Goal: Transaction & Acquisition: Purchase product/service

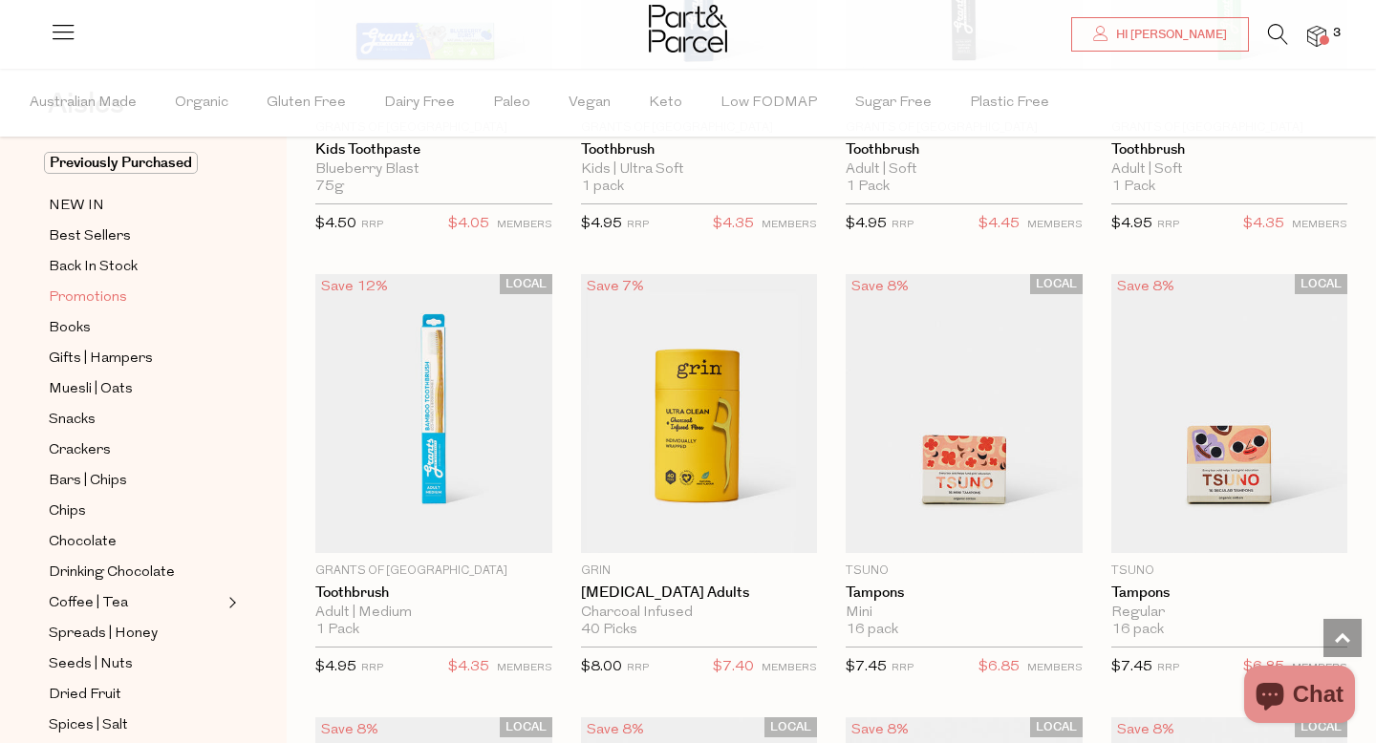
scroll to position [99, 0]
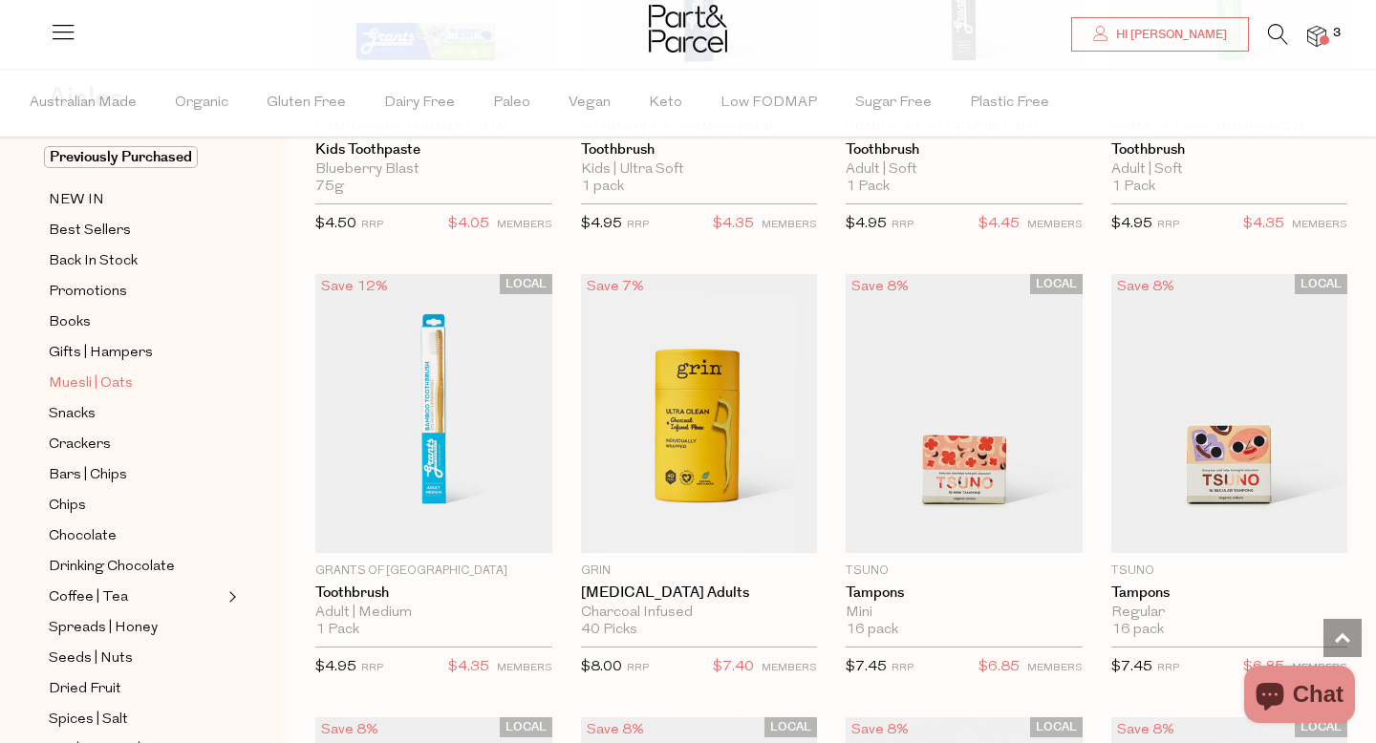
click at [101, 377] on span "Muesli | Oats" at bounding box center [91, 384] width 84 height 23
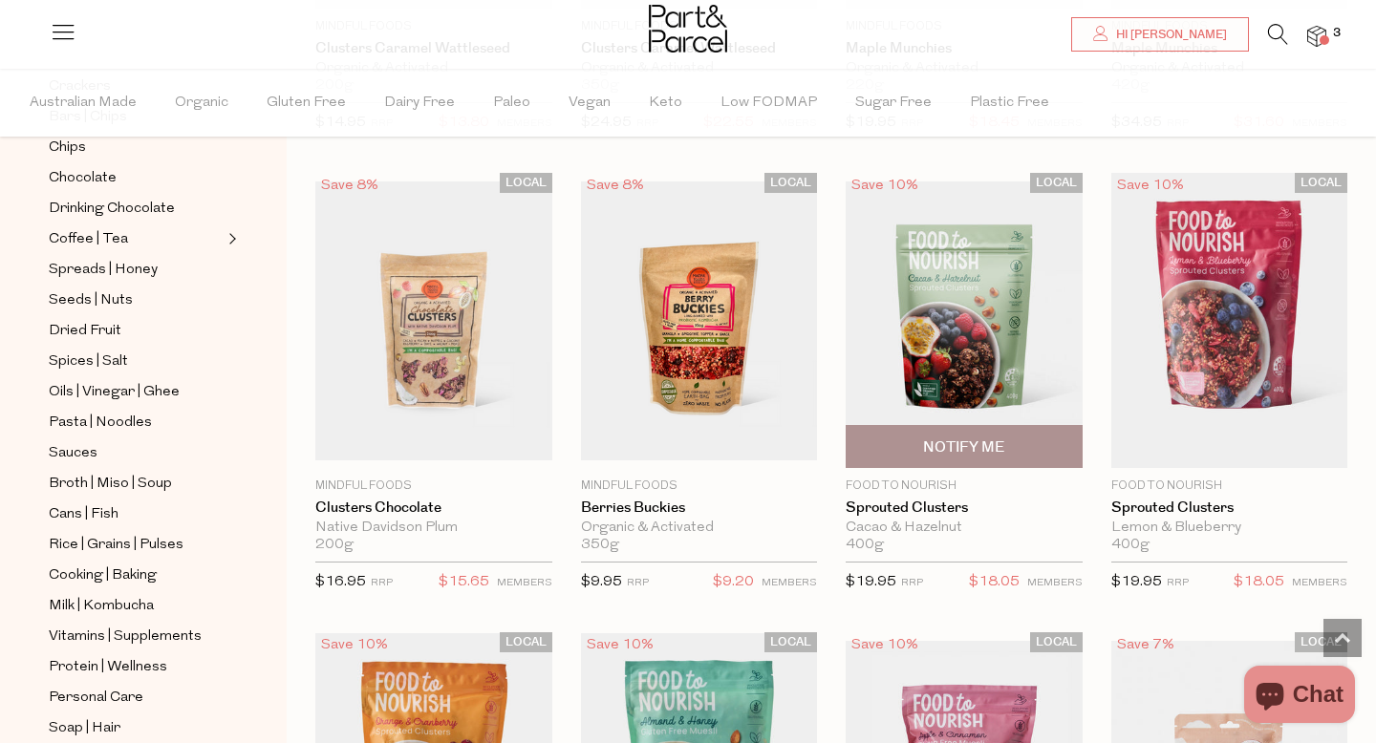
scroll to position [1849, 0]
click at [978, 306] on img at bounding box center [964, 321] width 237 height 279
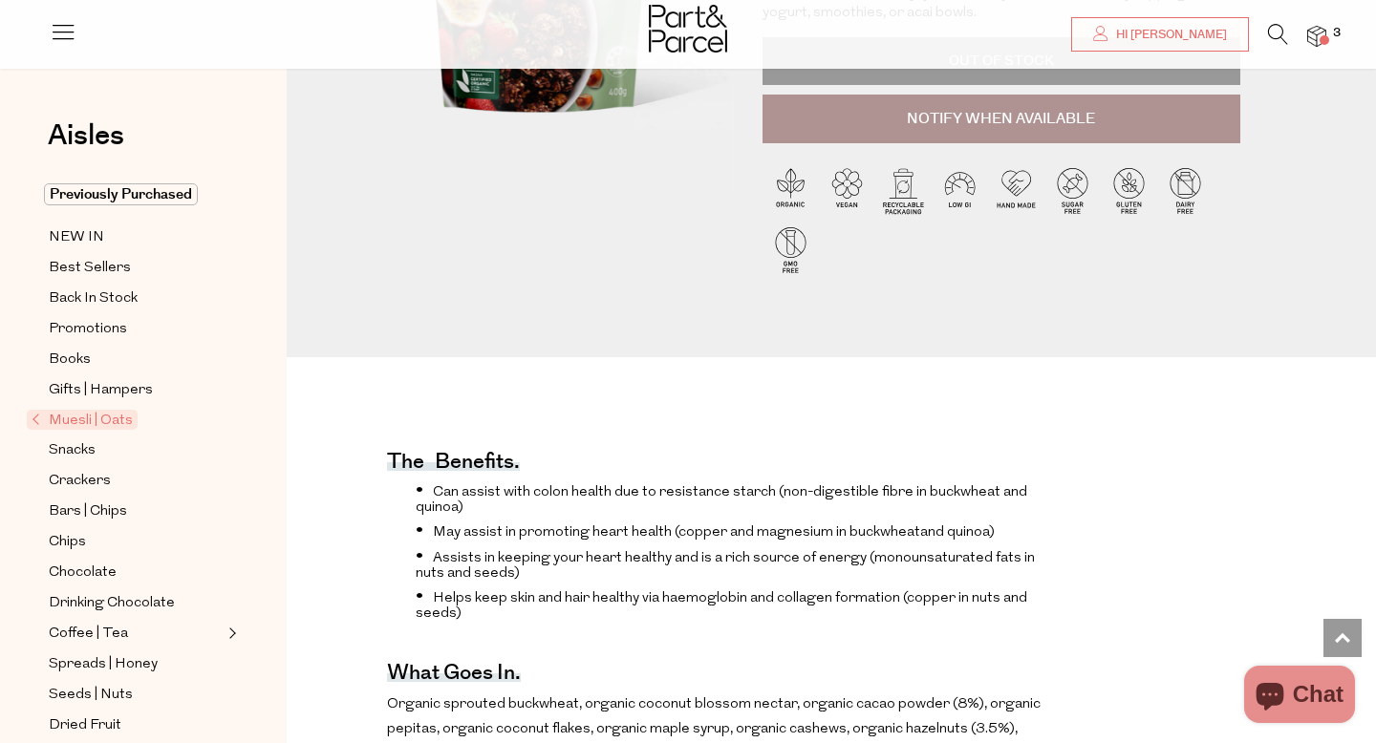
scroll to position [372, 0]
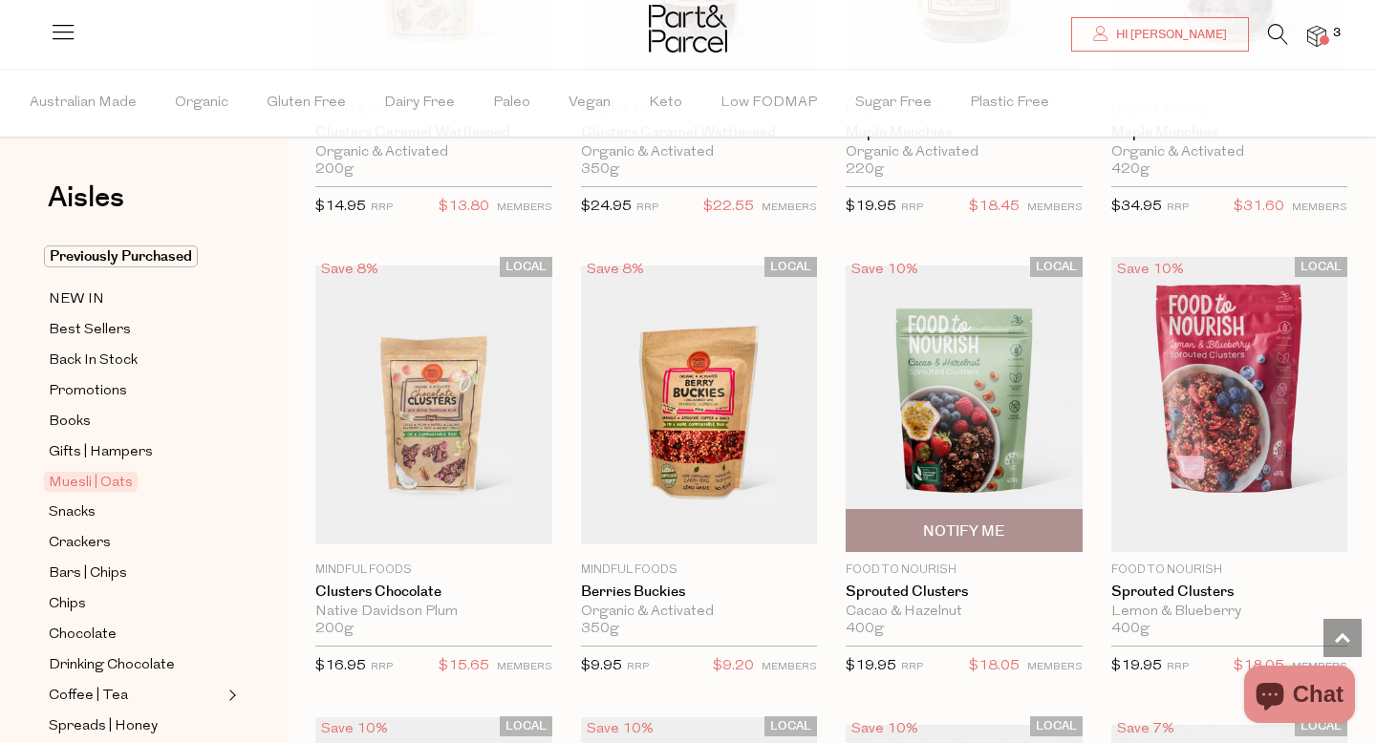
scroll to position [1770, 0]
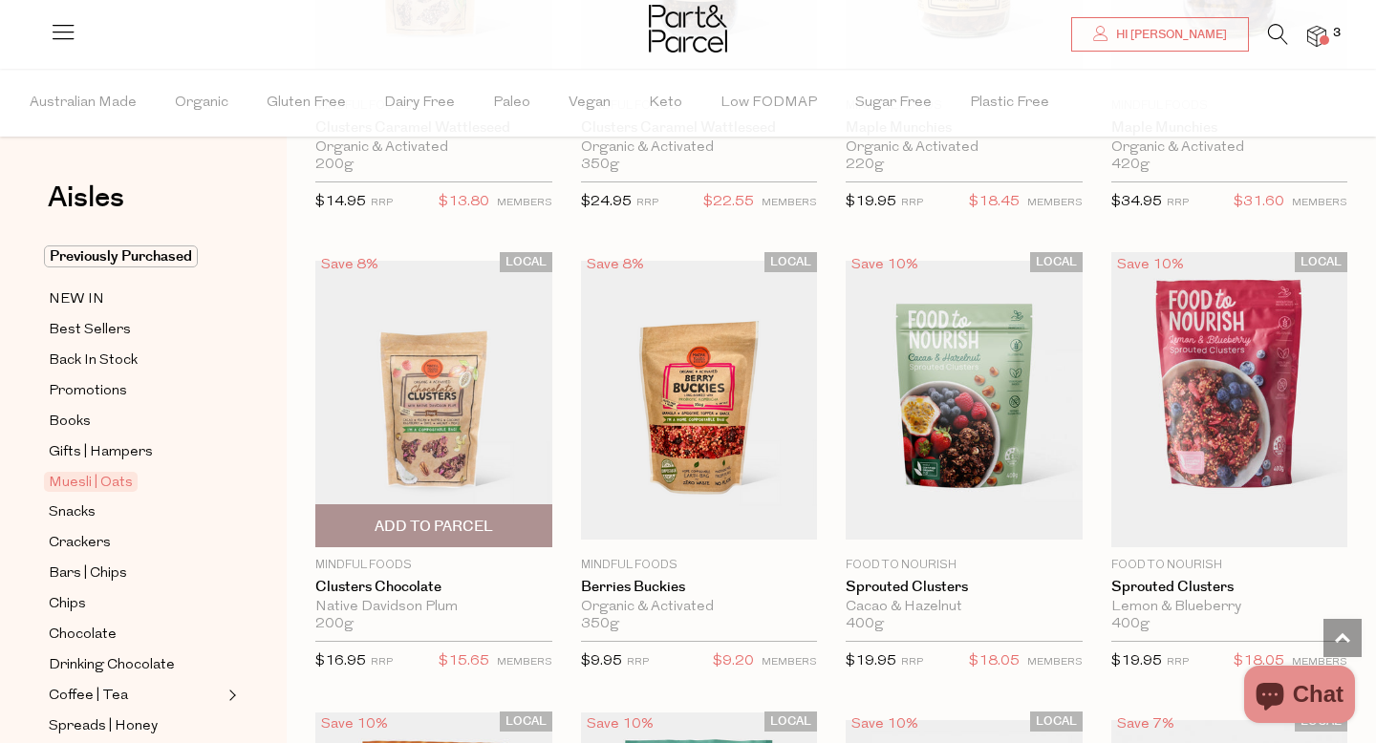
click at [461, 460] on img at bounding box center [433, 400] width 237 height 279
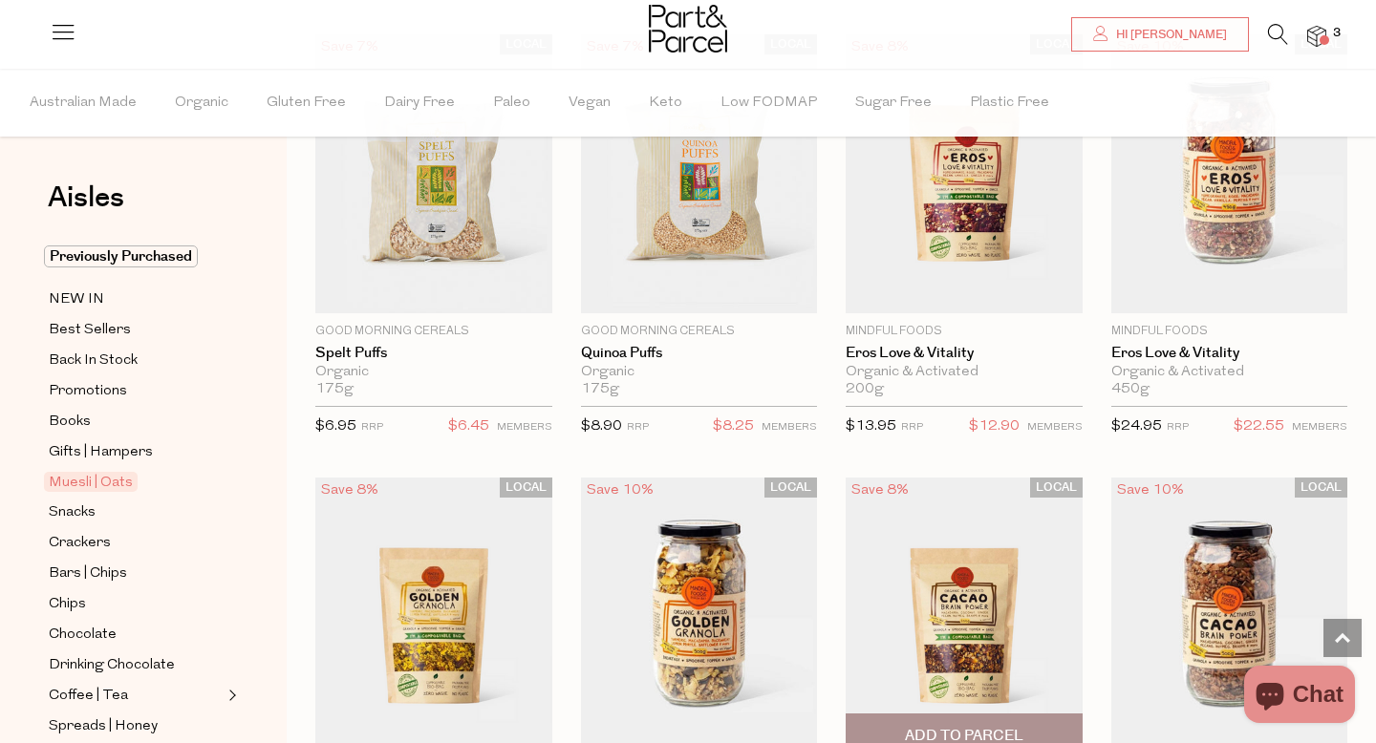
scroll to position [675, 0]
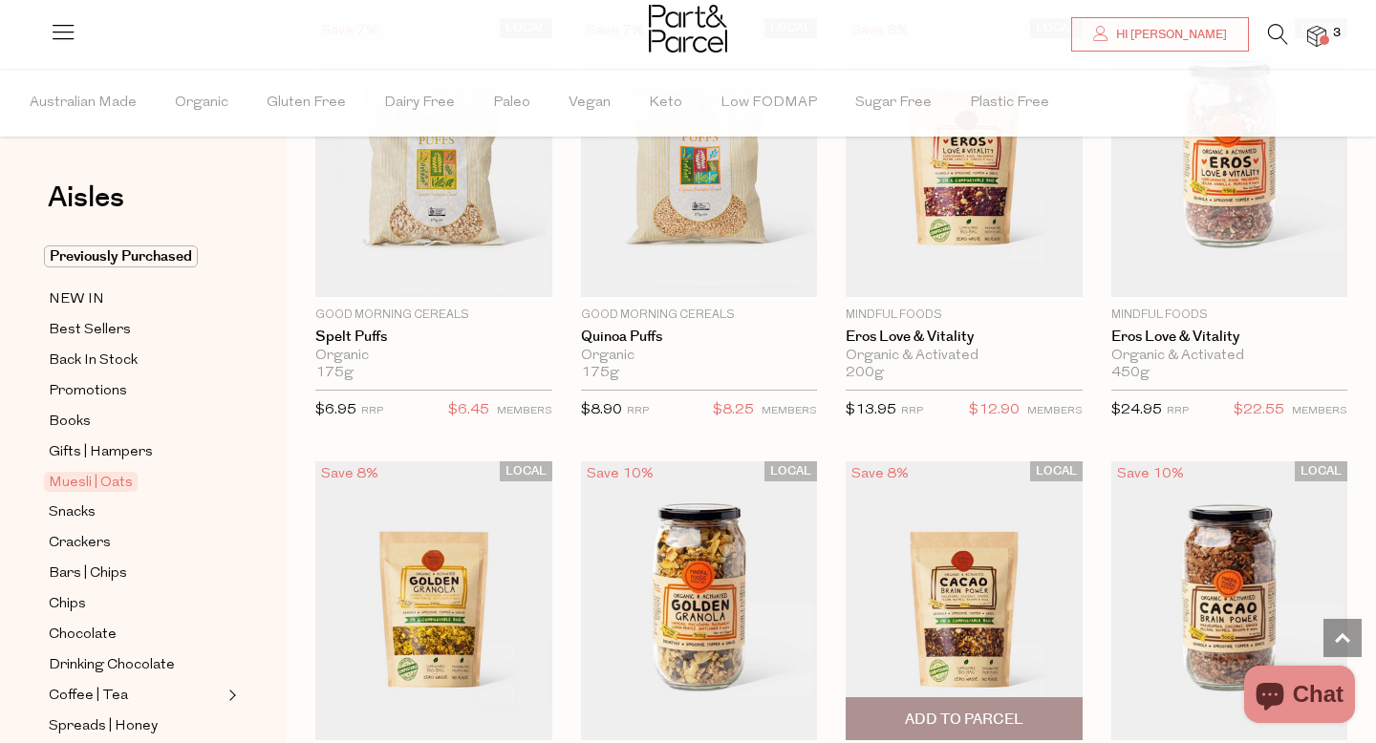
click at [955, 596] on img at bounding box center [964, 600] width 237 height 279
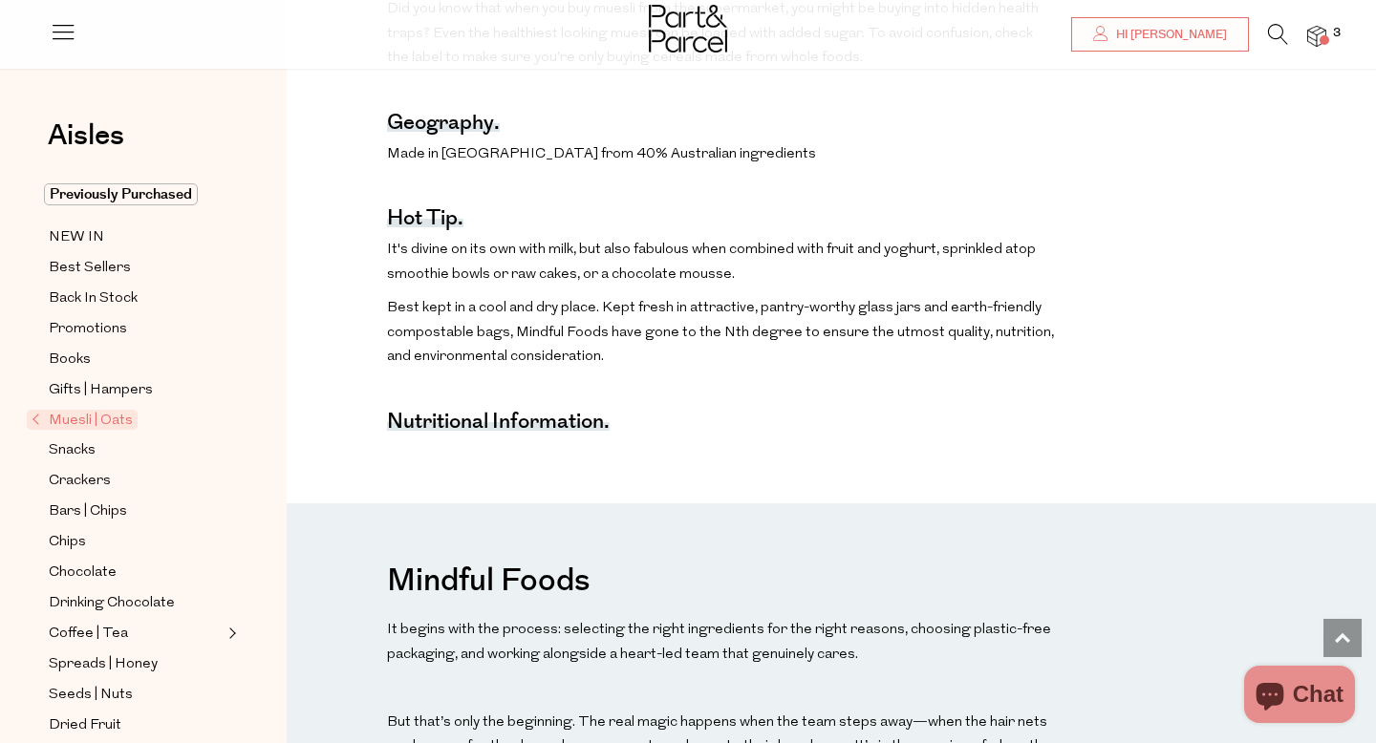
scroll to position [1348, 0]
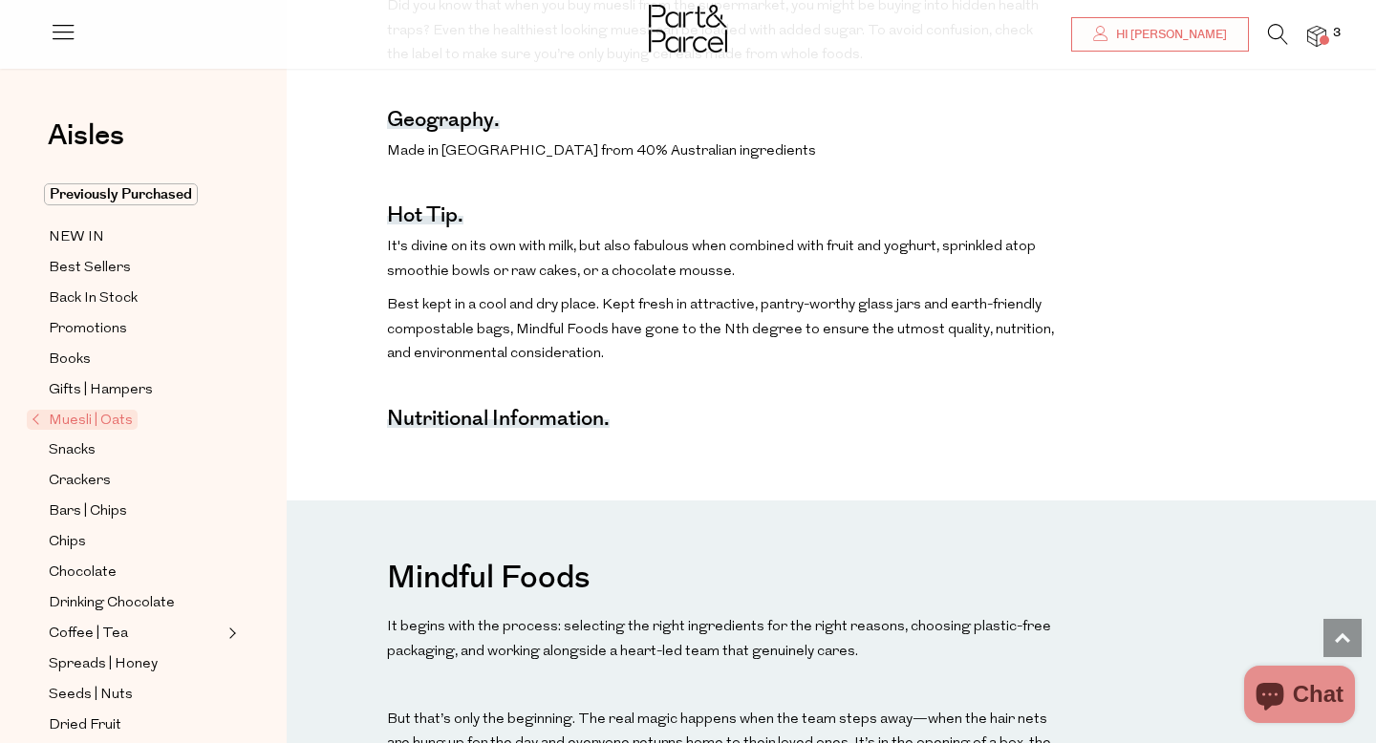
click at [557, 414] on strong "Nutritional Information." at bounding box center [498, 418] width 223 height 31
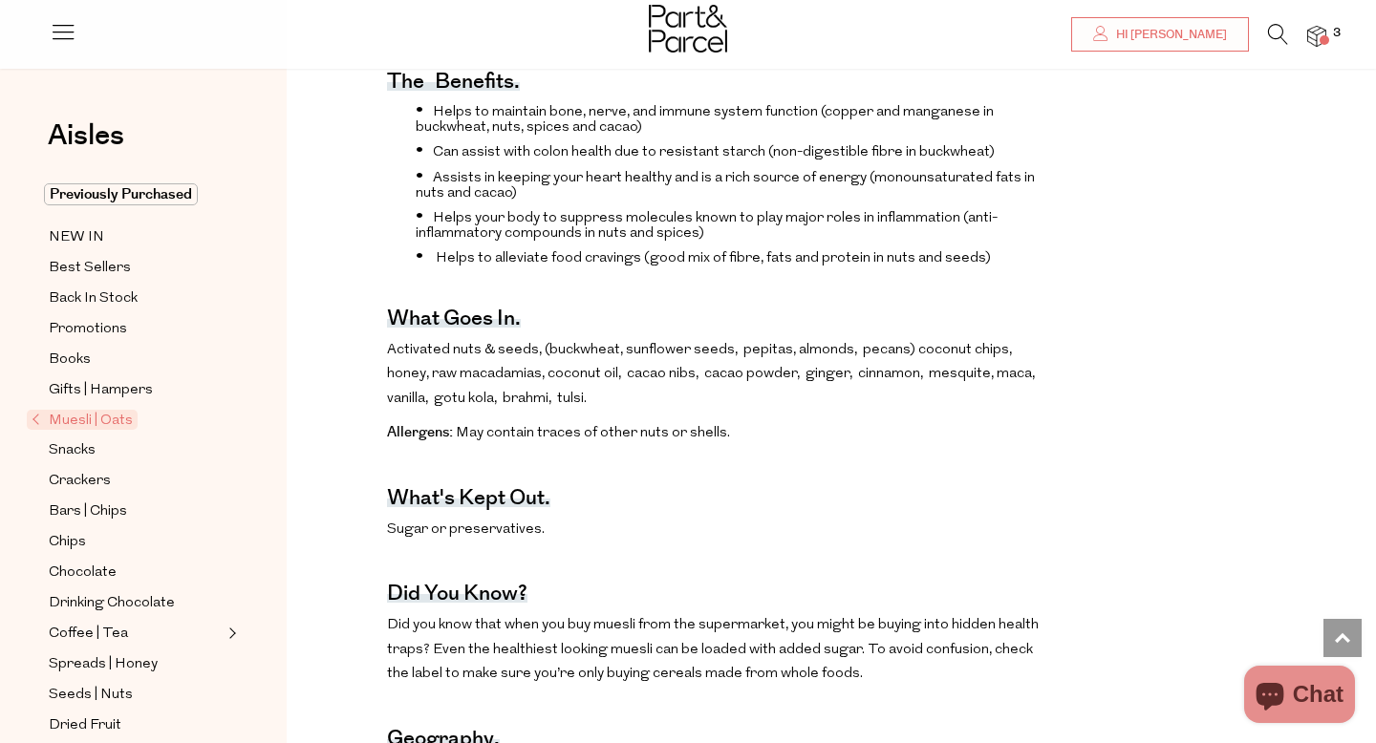
scroll to position [726, 0]
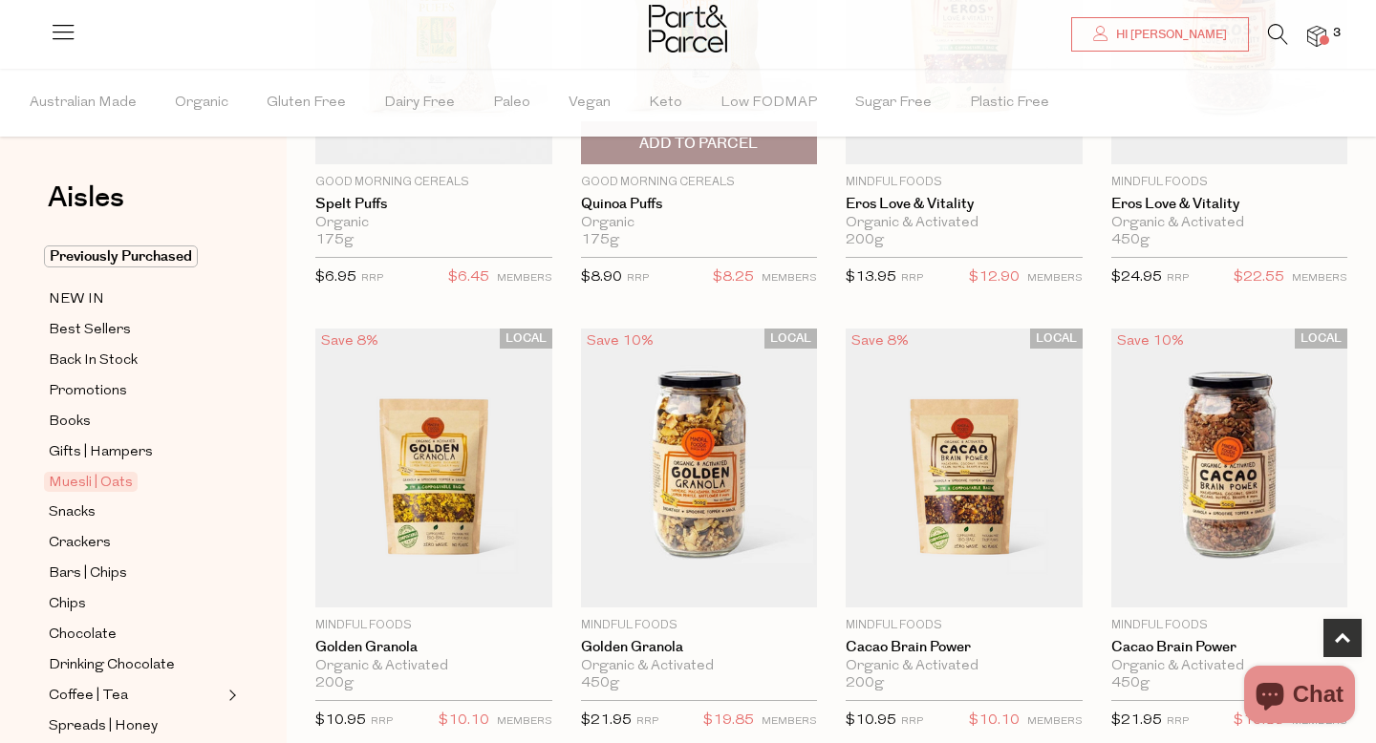
scroll to position [834, 0]
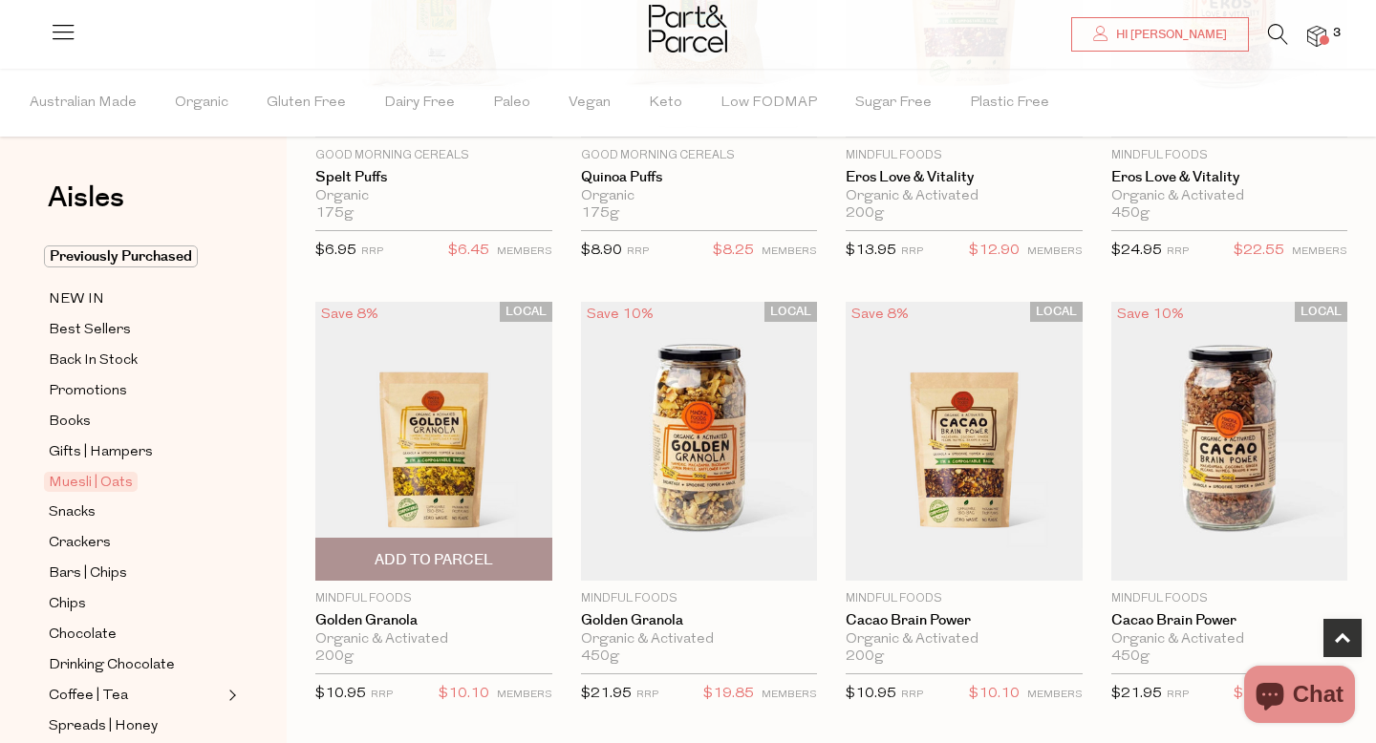
click at [444, 469] on img at bounding box center [433, 441] width 237 height 279
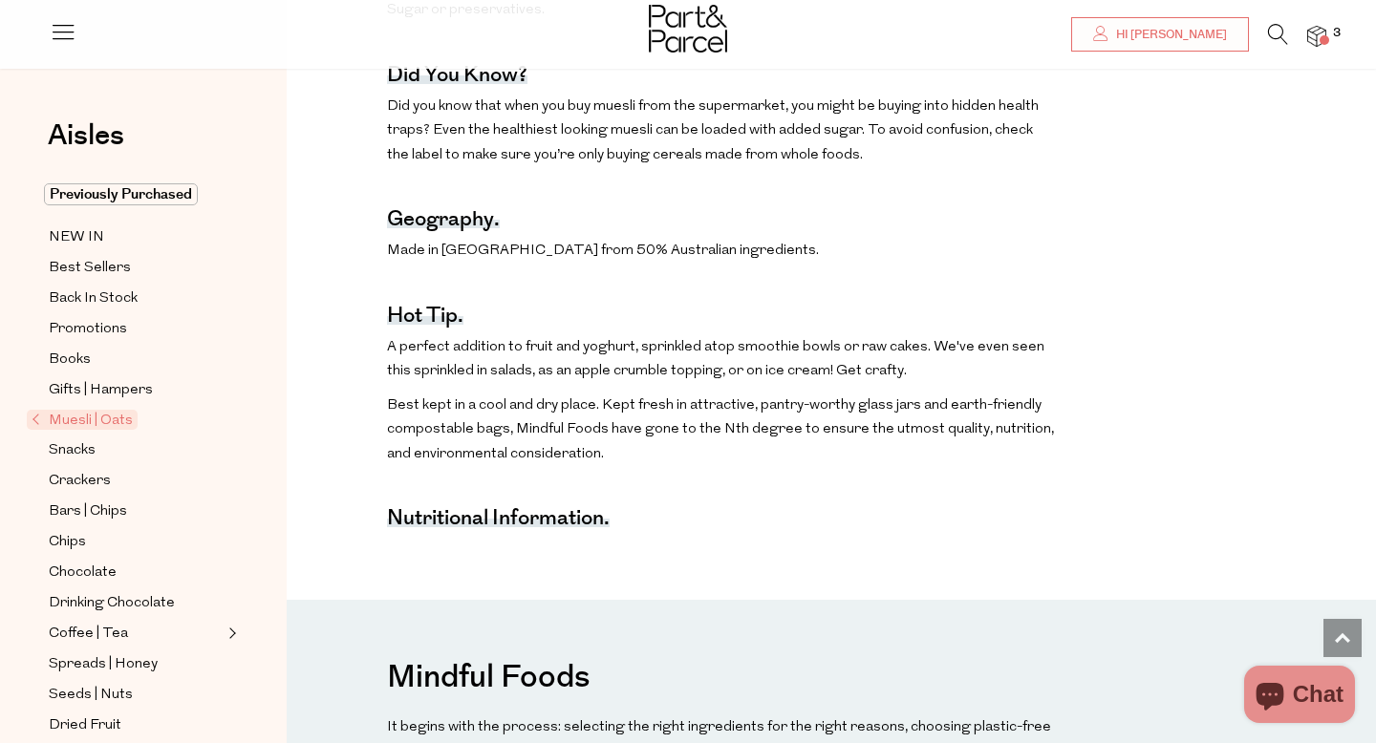
scroll to position [1277, 0]
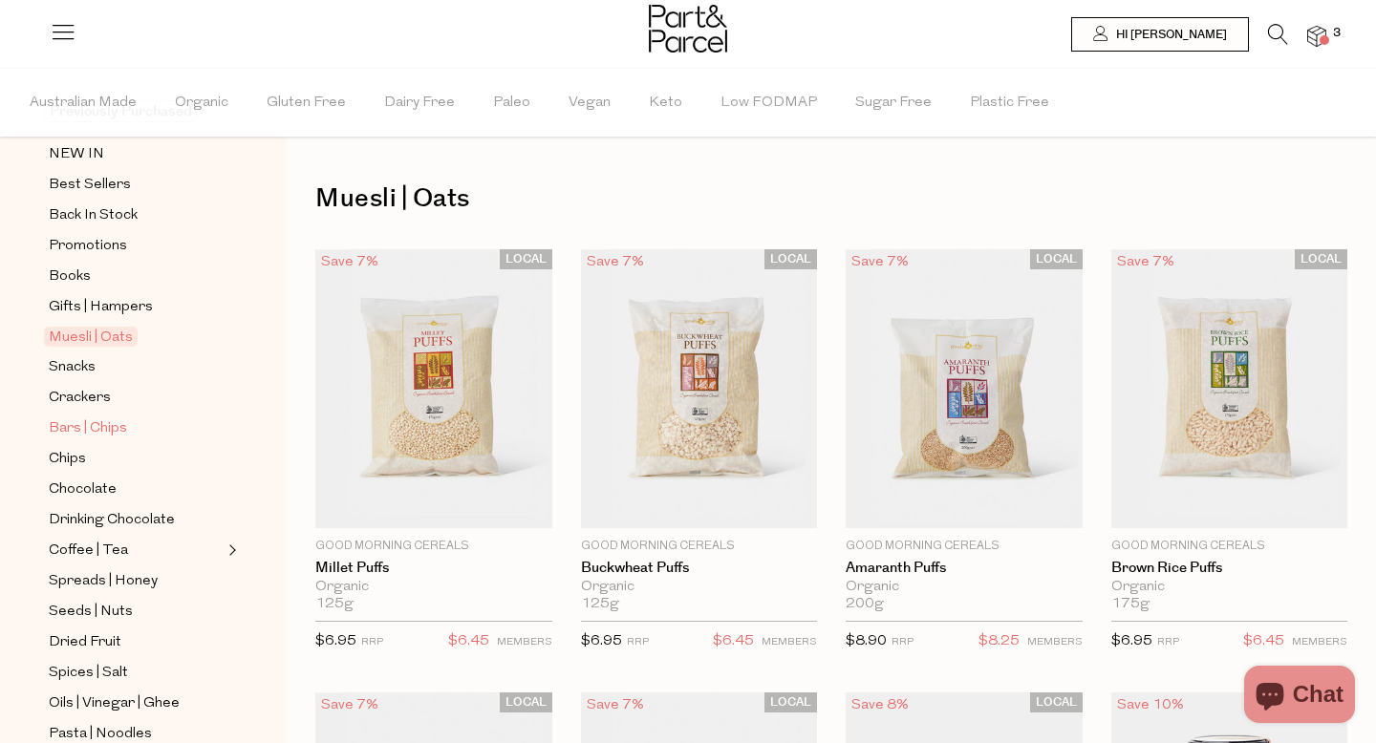
scroll to position [166, 0]
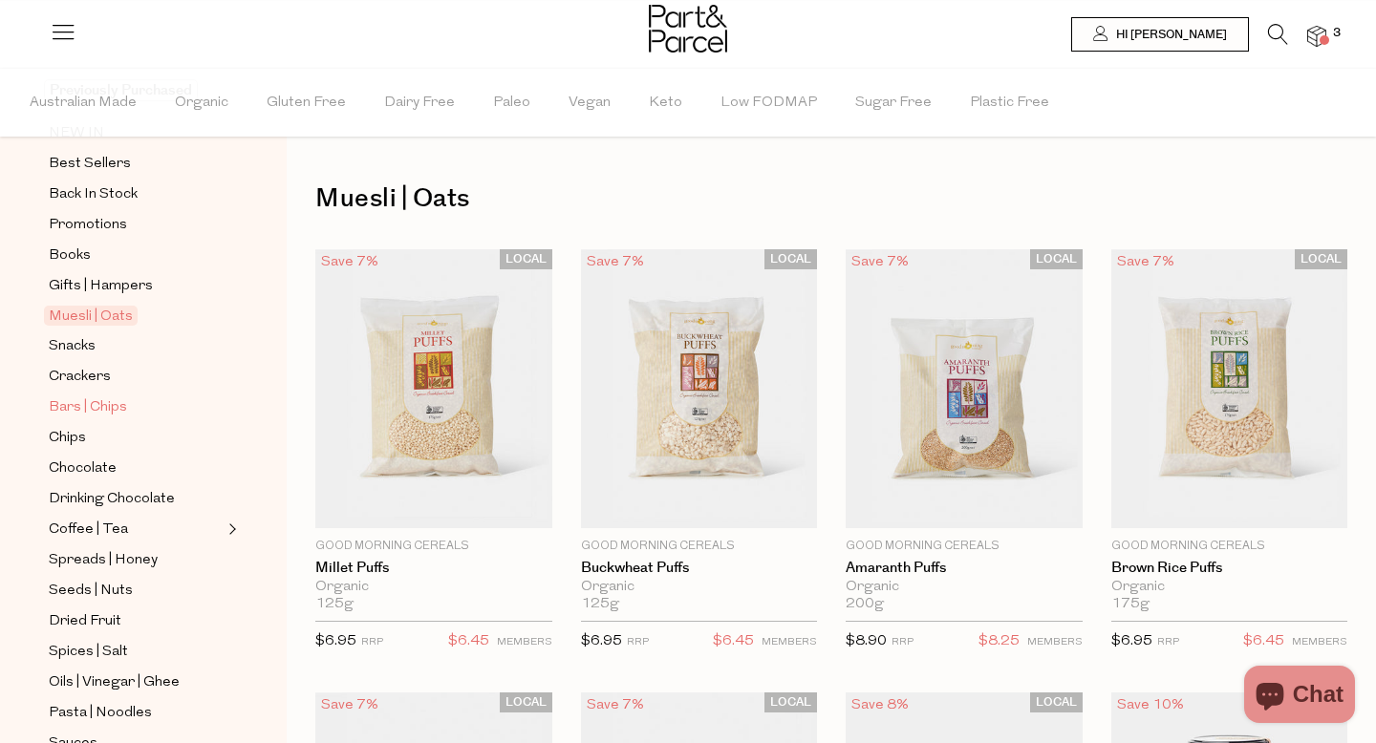
click at [91, 401] on span "Bars | Chips" at bounding box center [88, 408] width 78 height 23
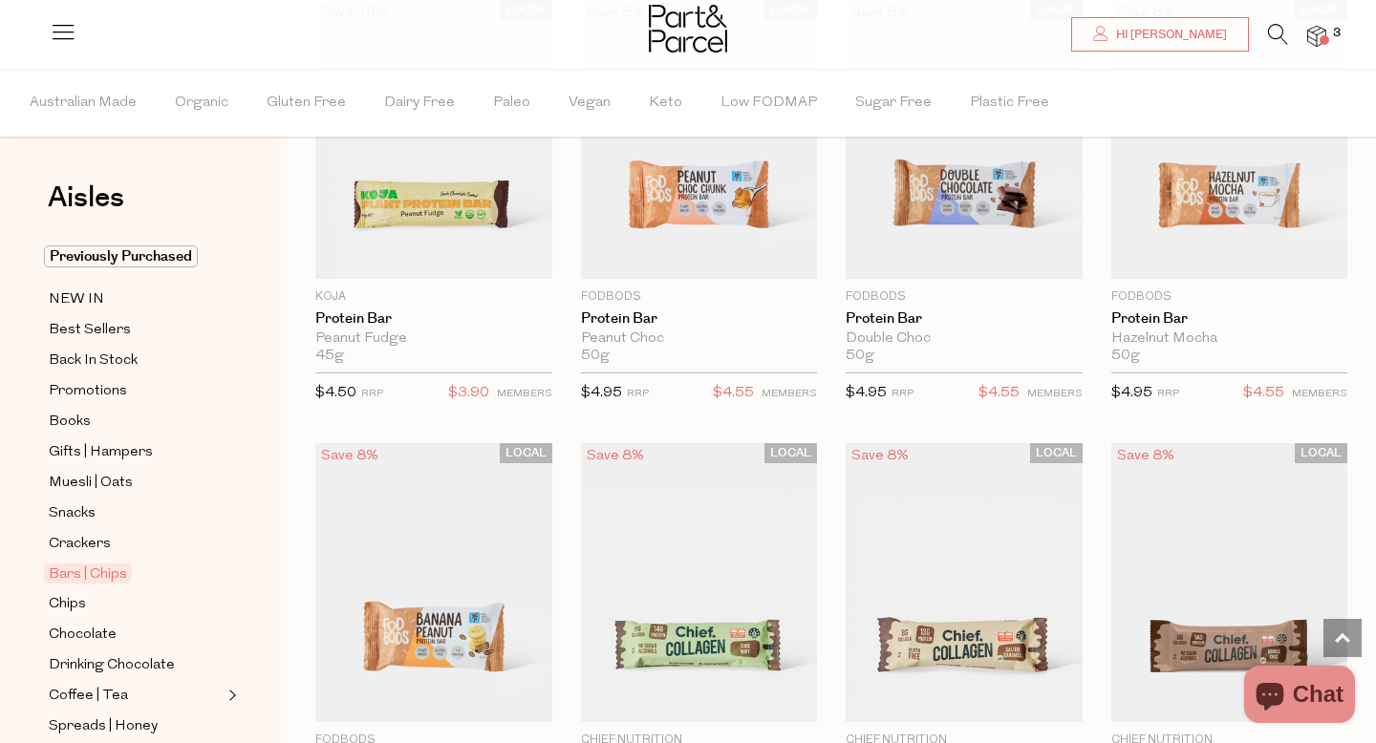
scroll to position [1120, 0]
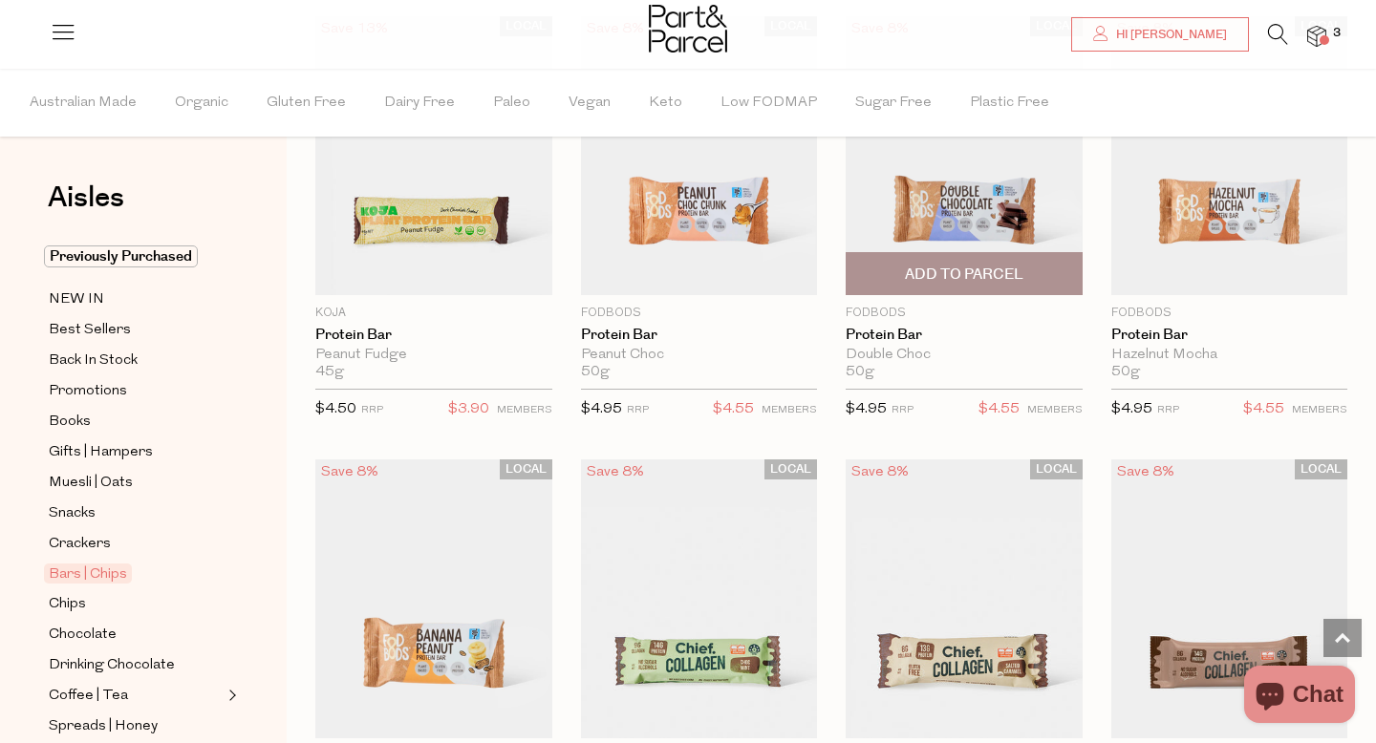
click at [948, 202] on img at bounding box center [964, 155] width 237 height 279
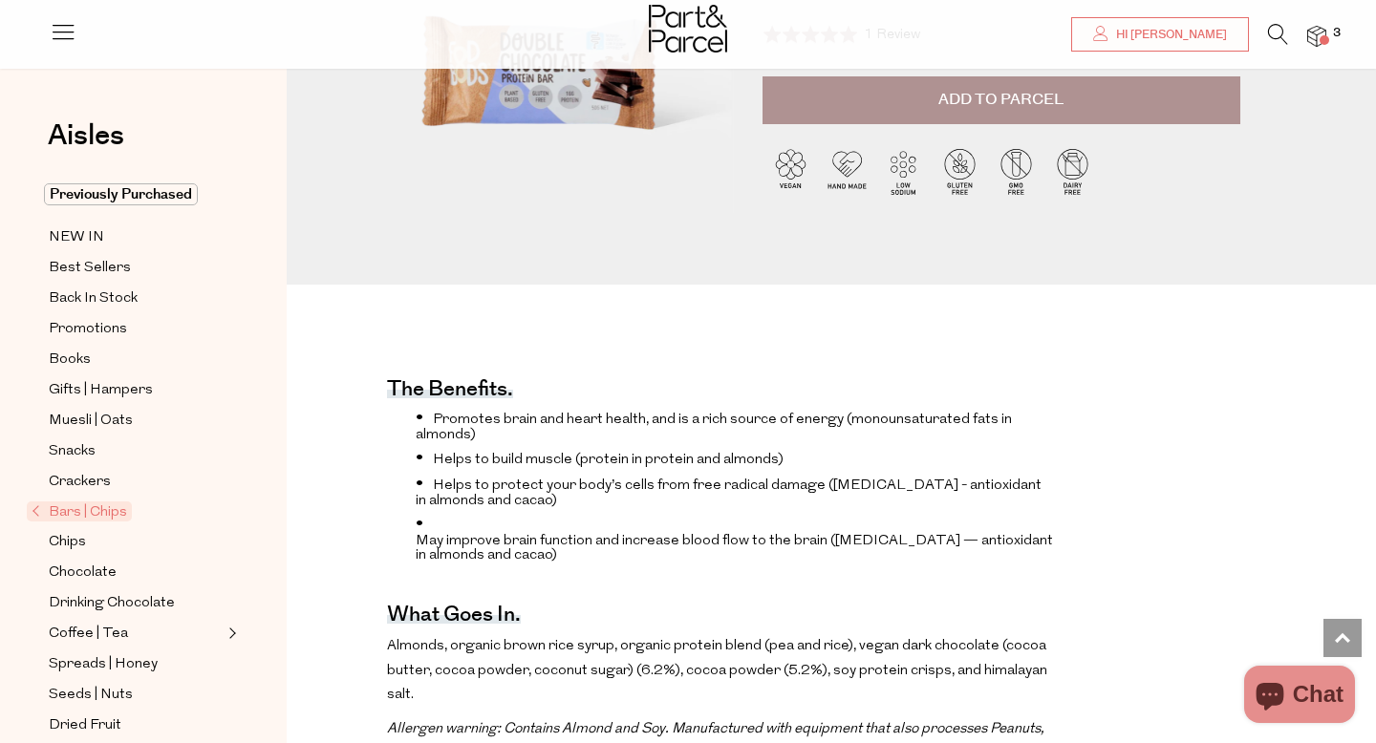
scroll to position [350, 0]
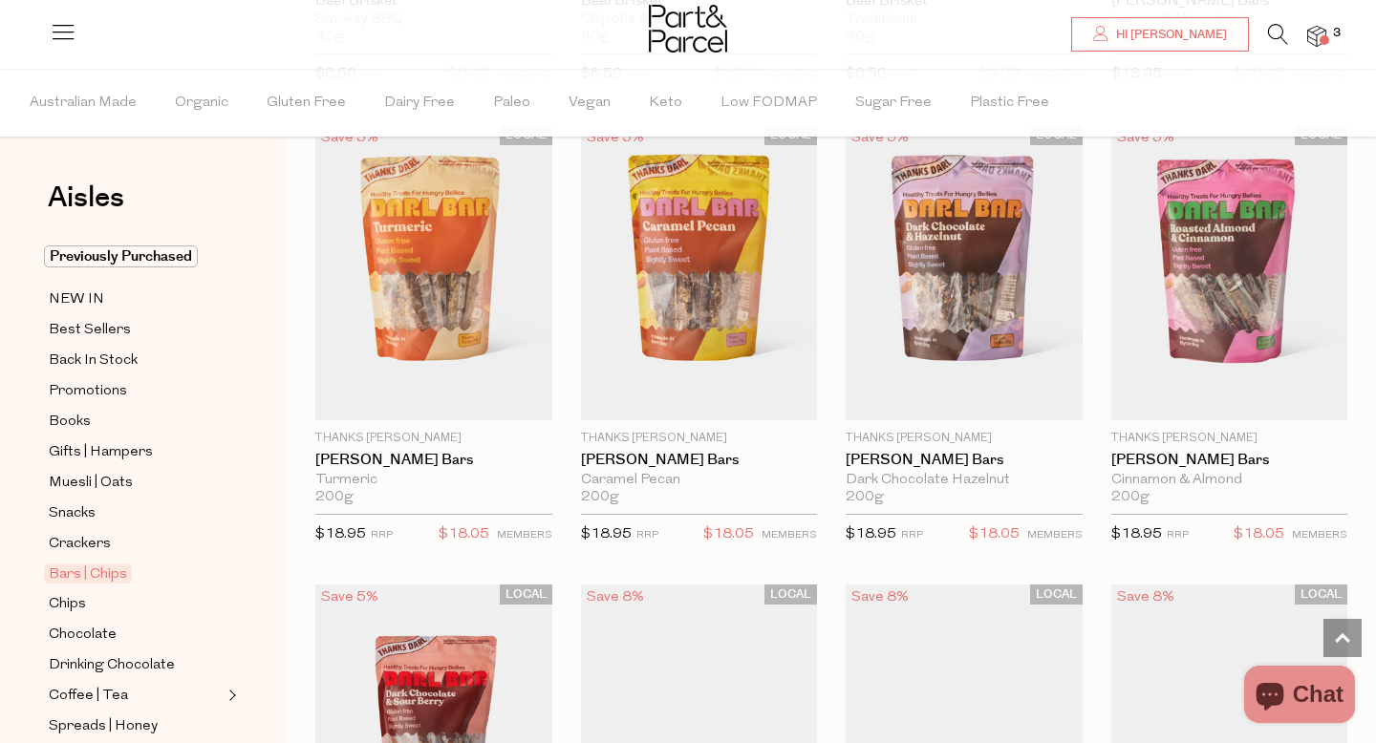
scroll to position [2808, 0]
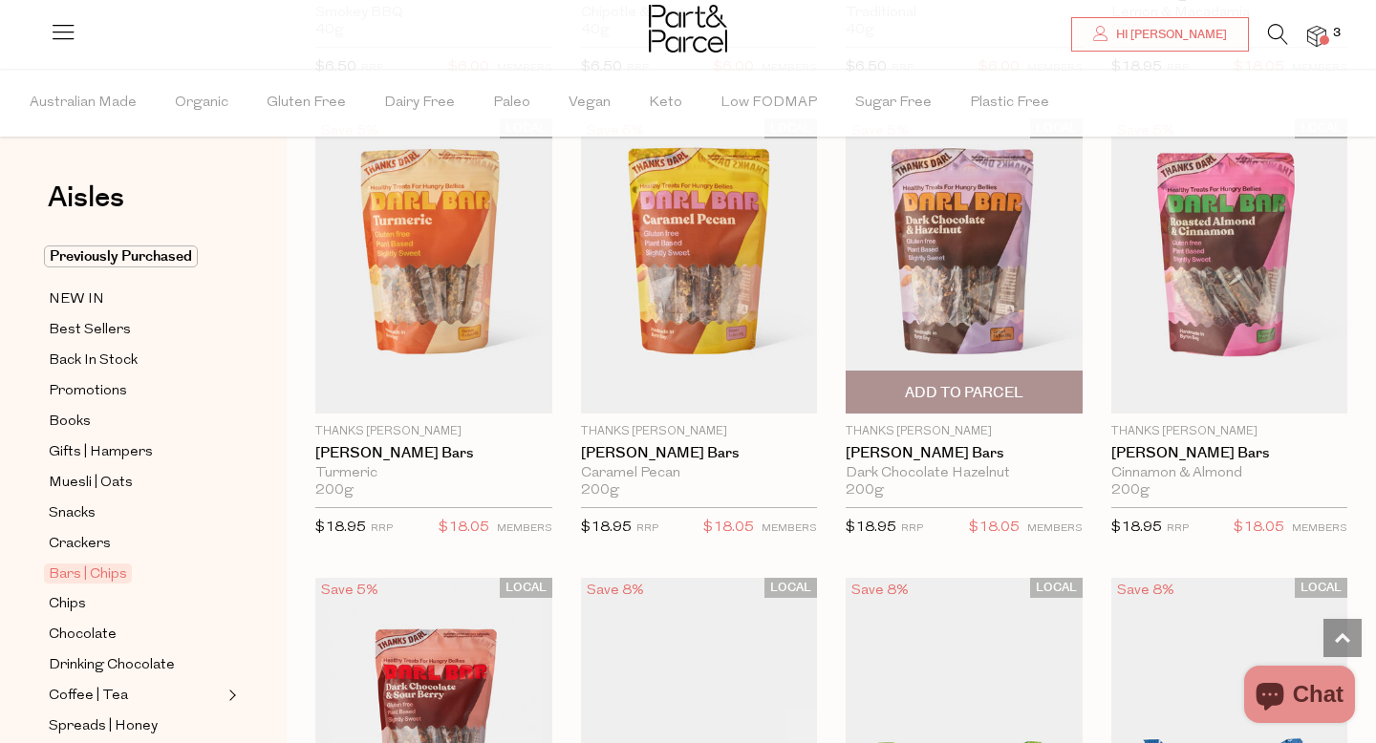
click at [923, 254] on img at bounding box center [964, 265] width 237 height 295
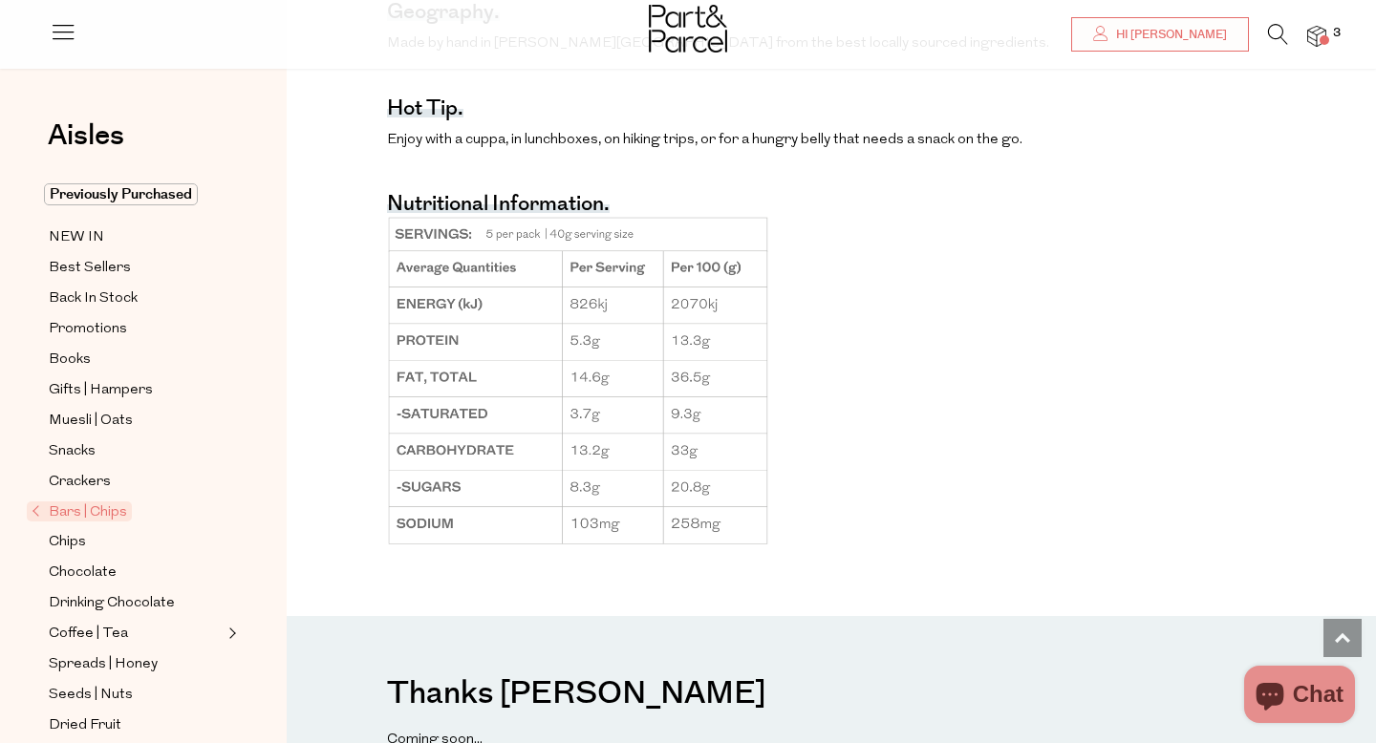
scroll to position [1480, 0]
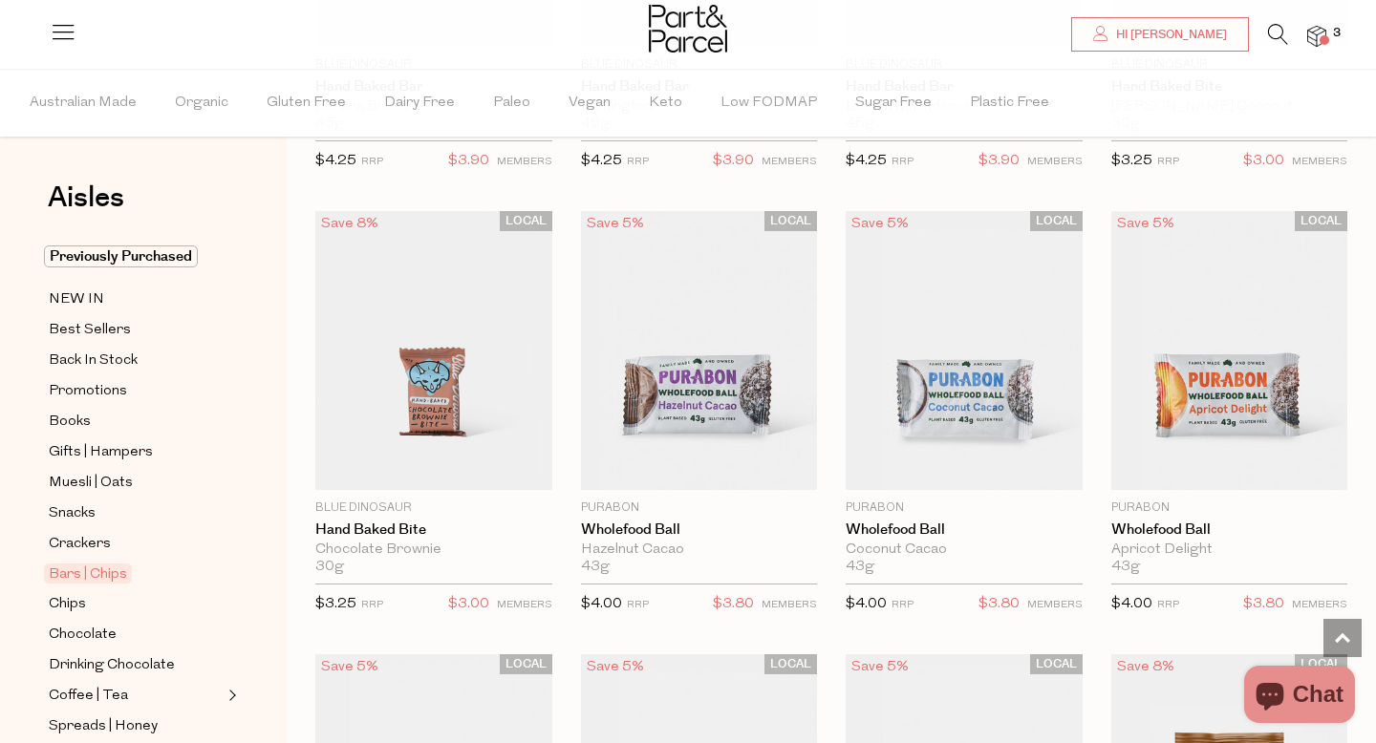
scroll to position [4064, 0]
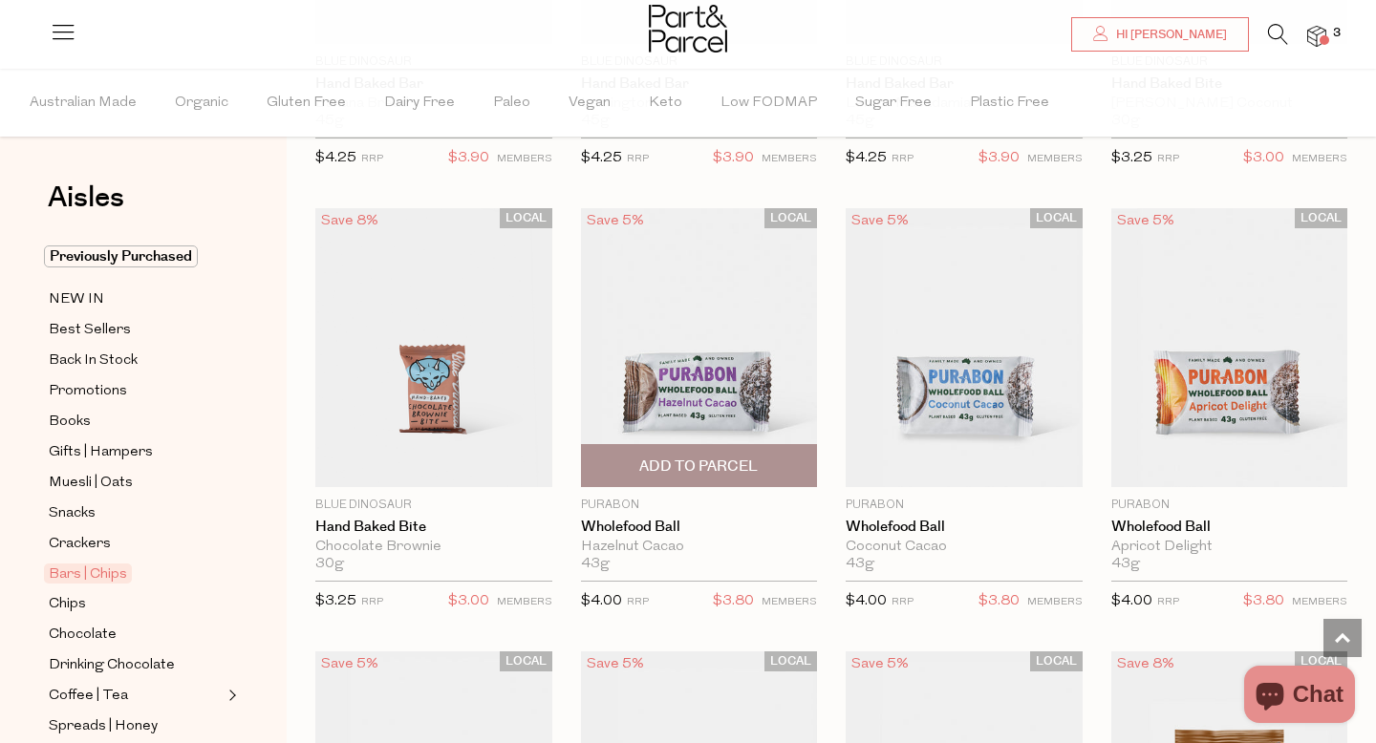
click at [692, 374] on img at bounding box center [699, 347] width 237 height 279
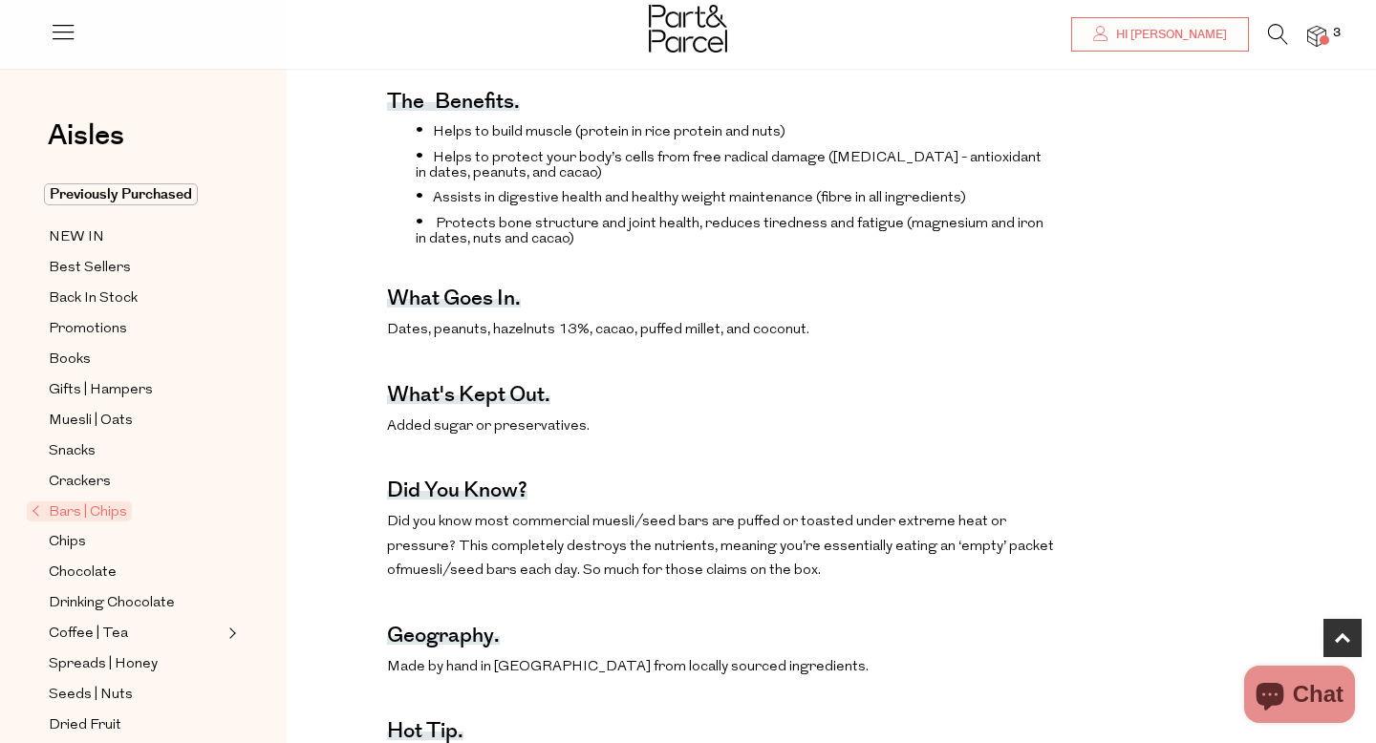
scroll to position [662, 0]
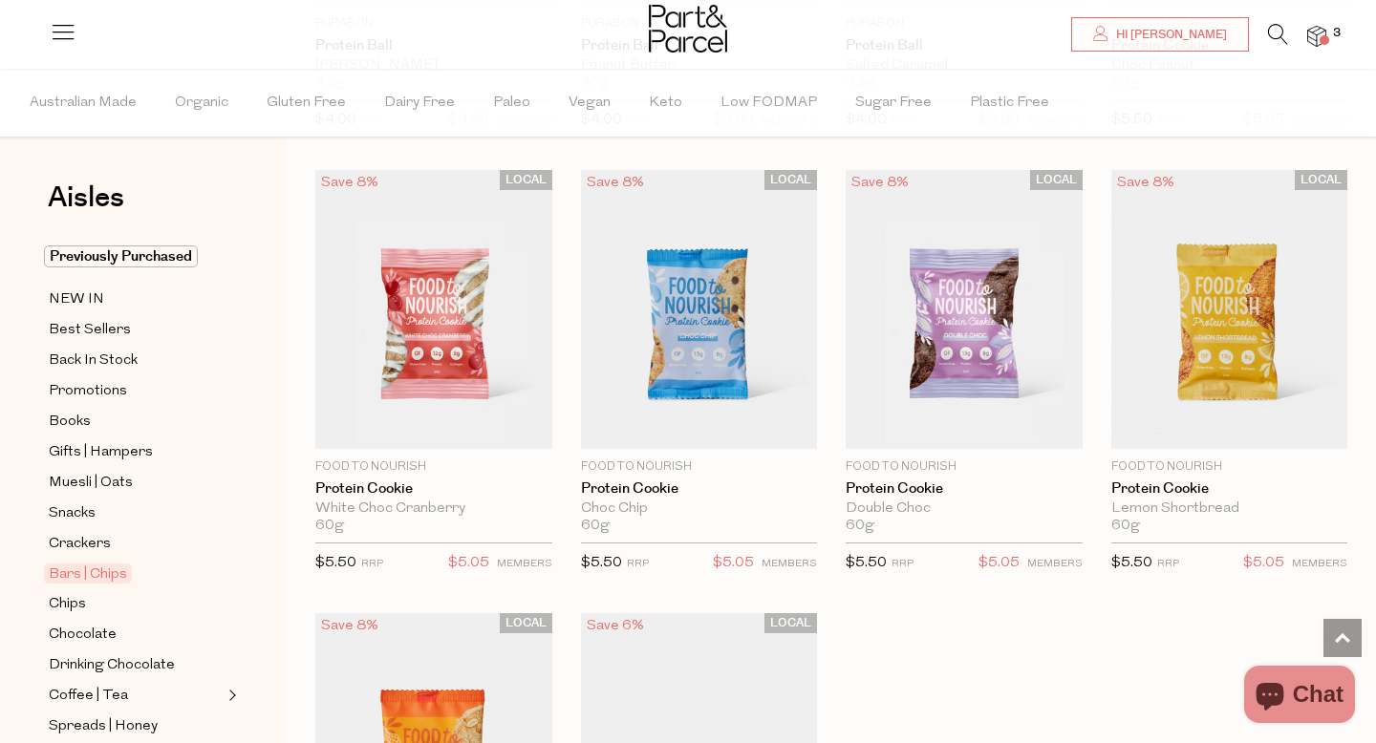
scroll to position [4984, 0]
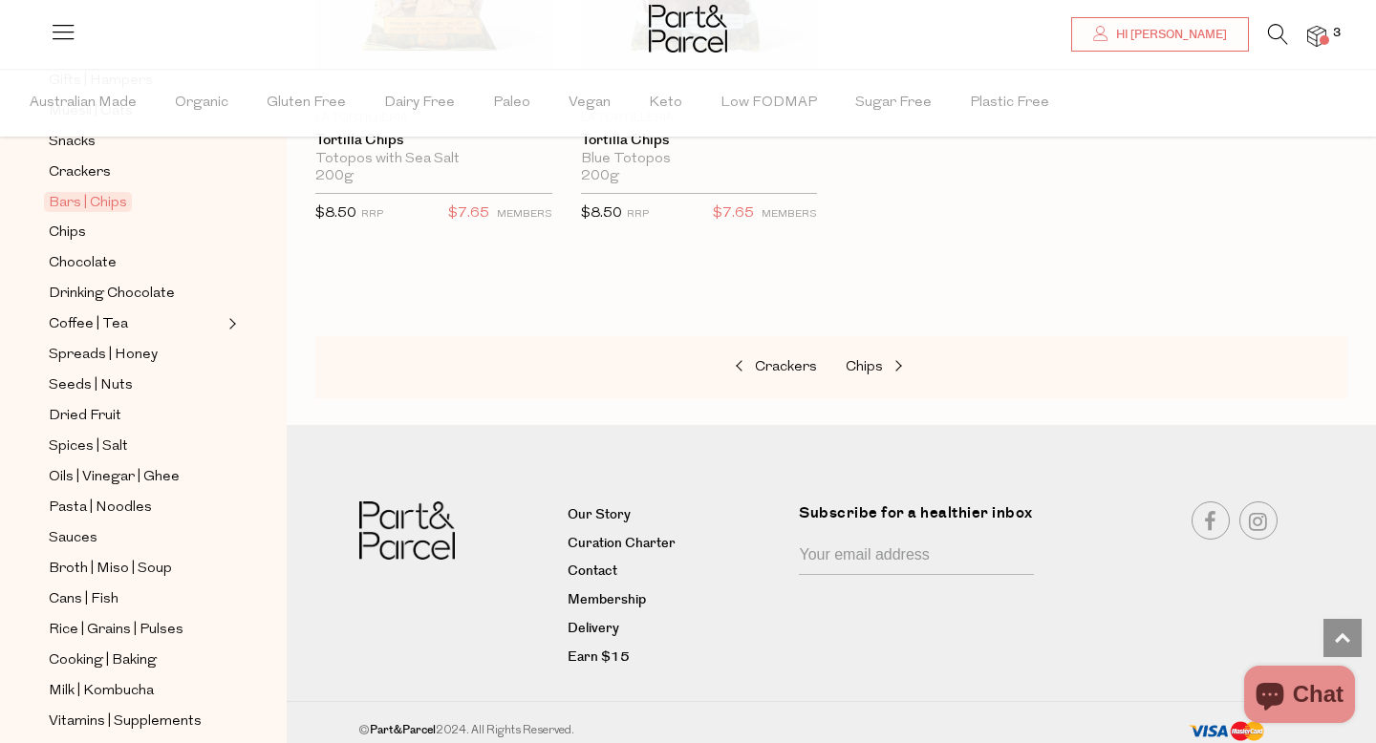
scroll to position [385, 0]
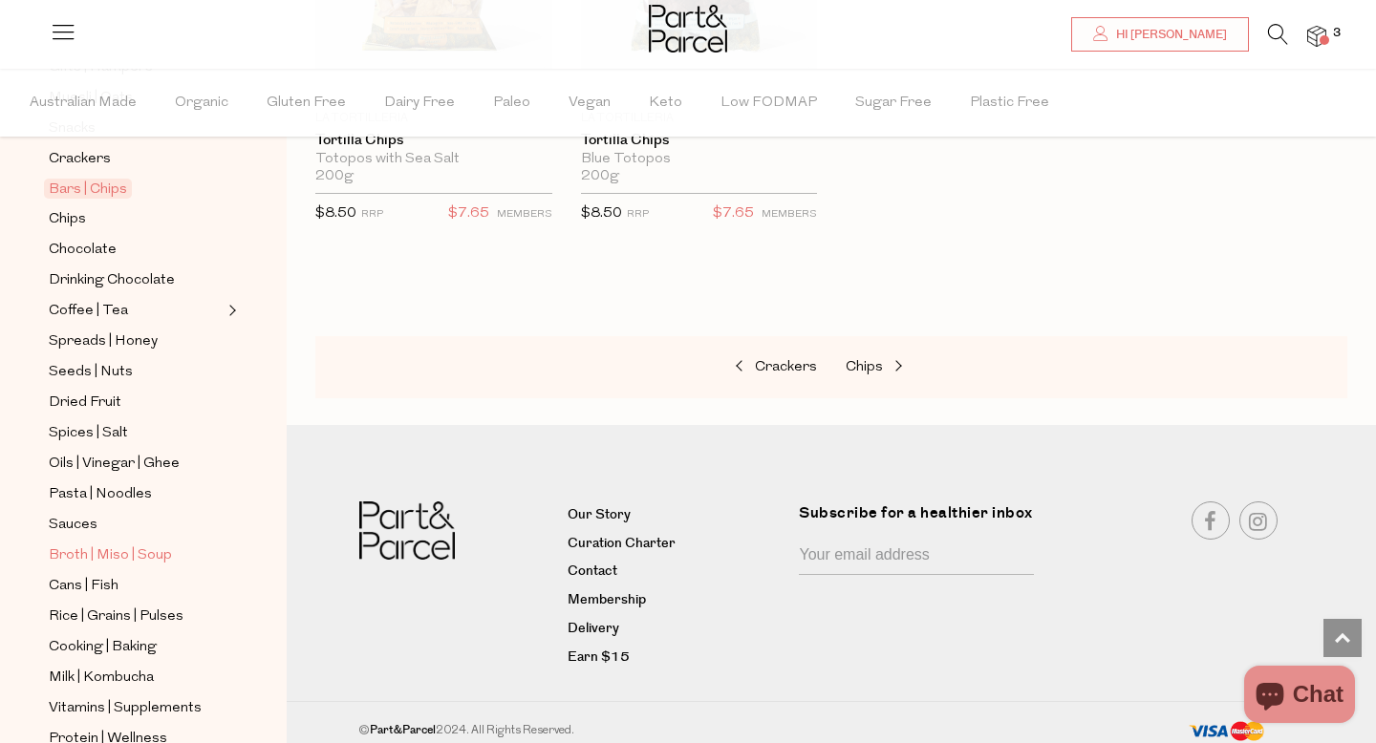
click at [114, 552] on span "Broth | Miso | Soup" at bounding box center [110, 556] width 123 height 23
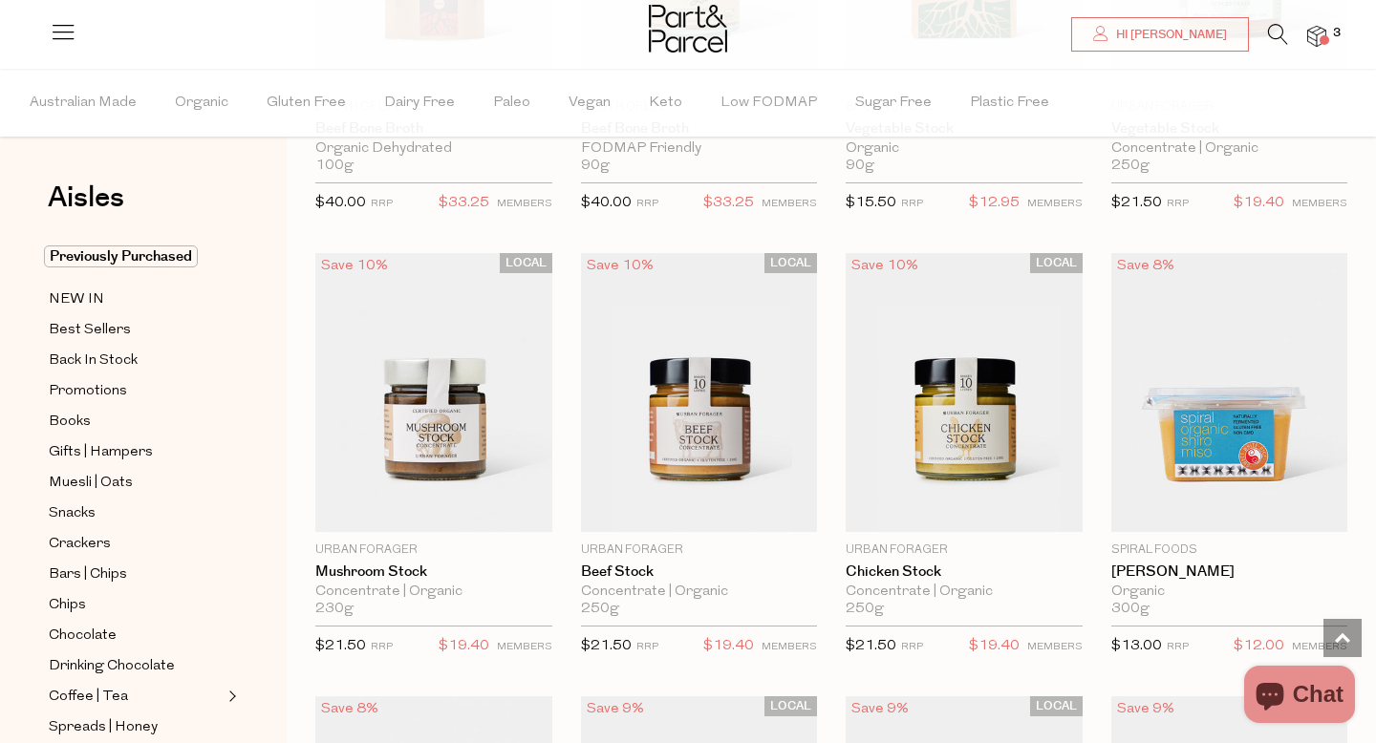
scroll to position [2662, 0]
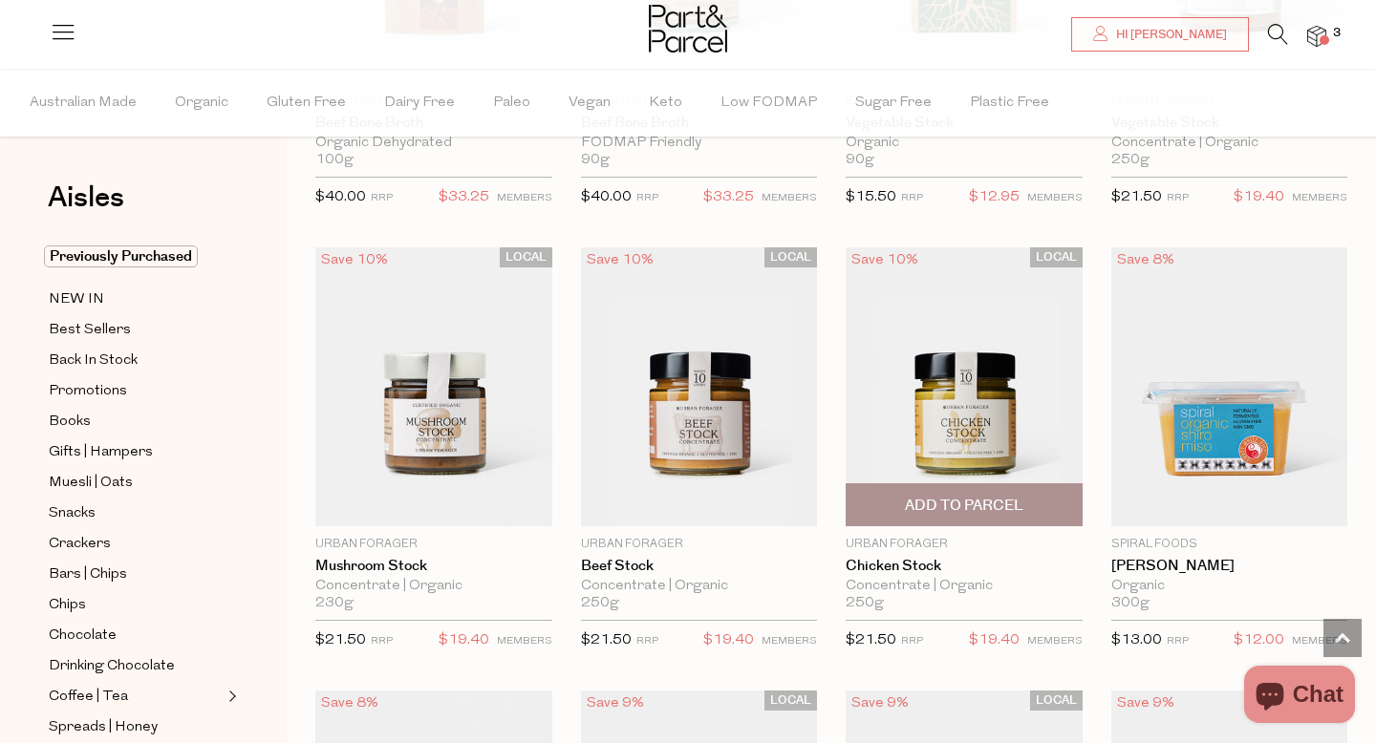
click at [968, 431] on img at bounding box center [964, 386] width 237 height 279
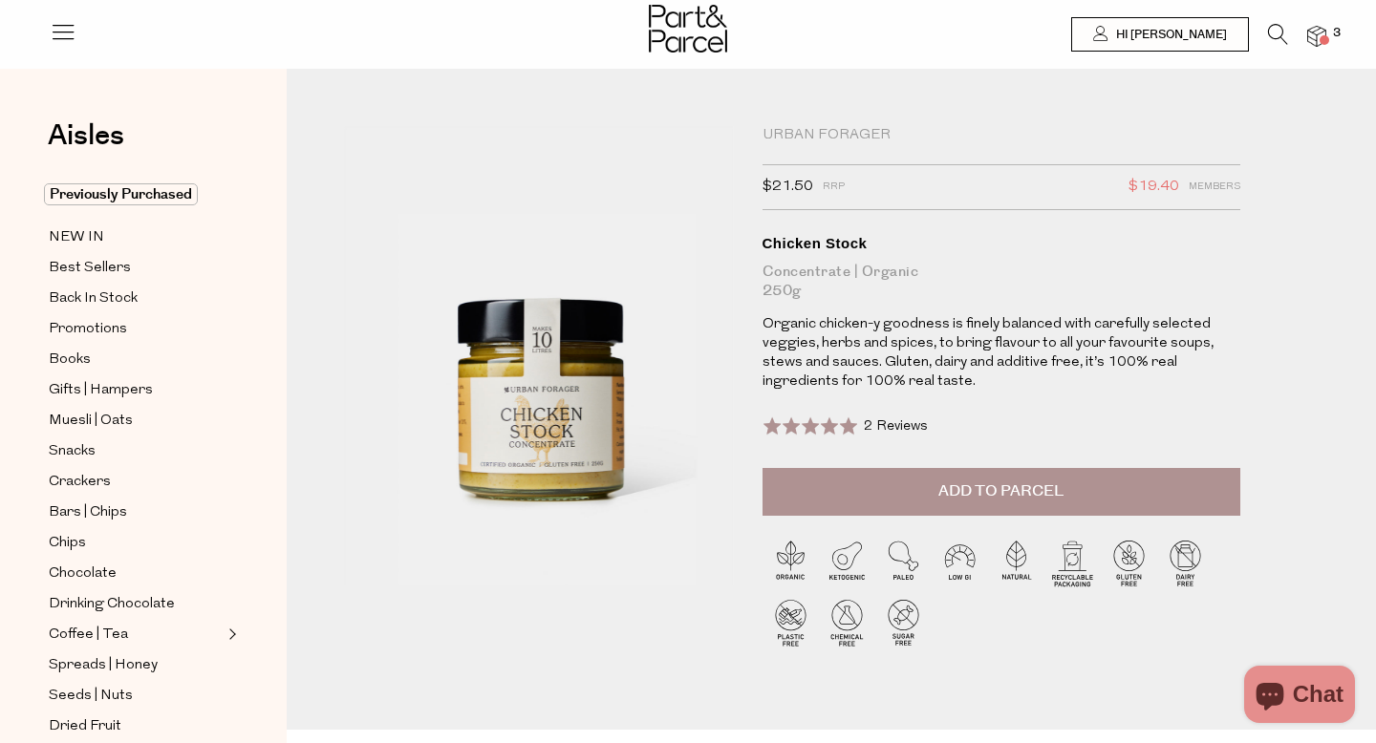
click at [996, 497] on span "Add to Parcel" at bounding box center [1000, 492] width 125 height 22
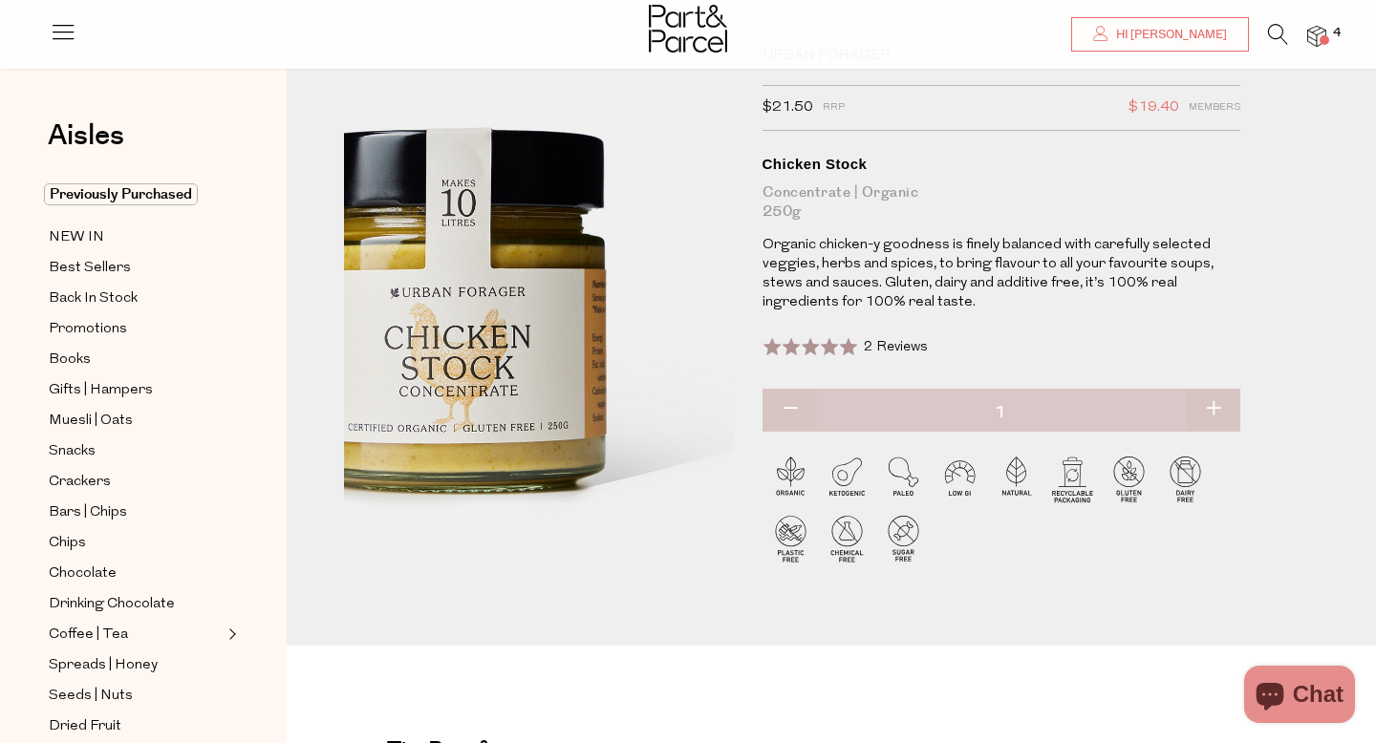
scroll to position [80, 0]
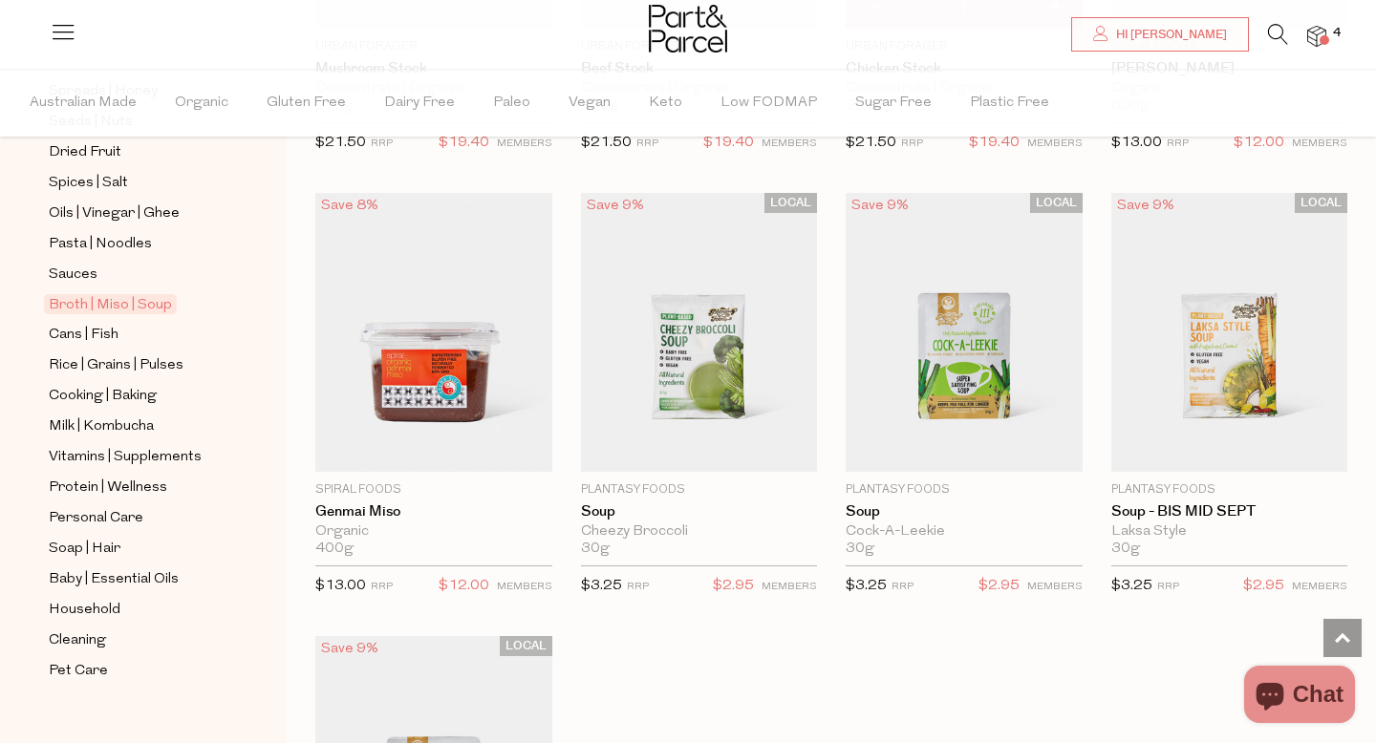
scroll to position [659, 0]
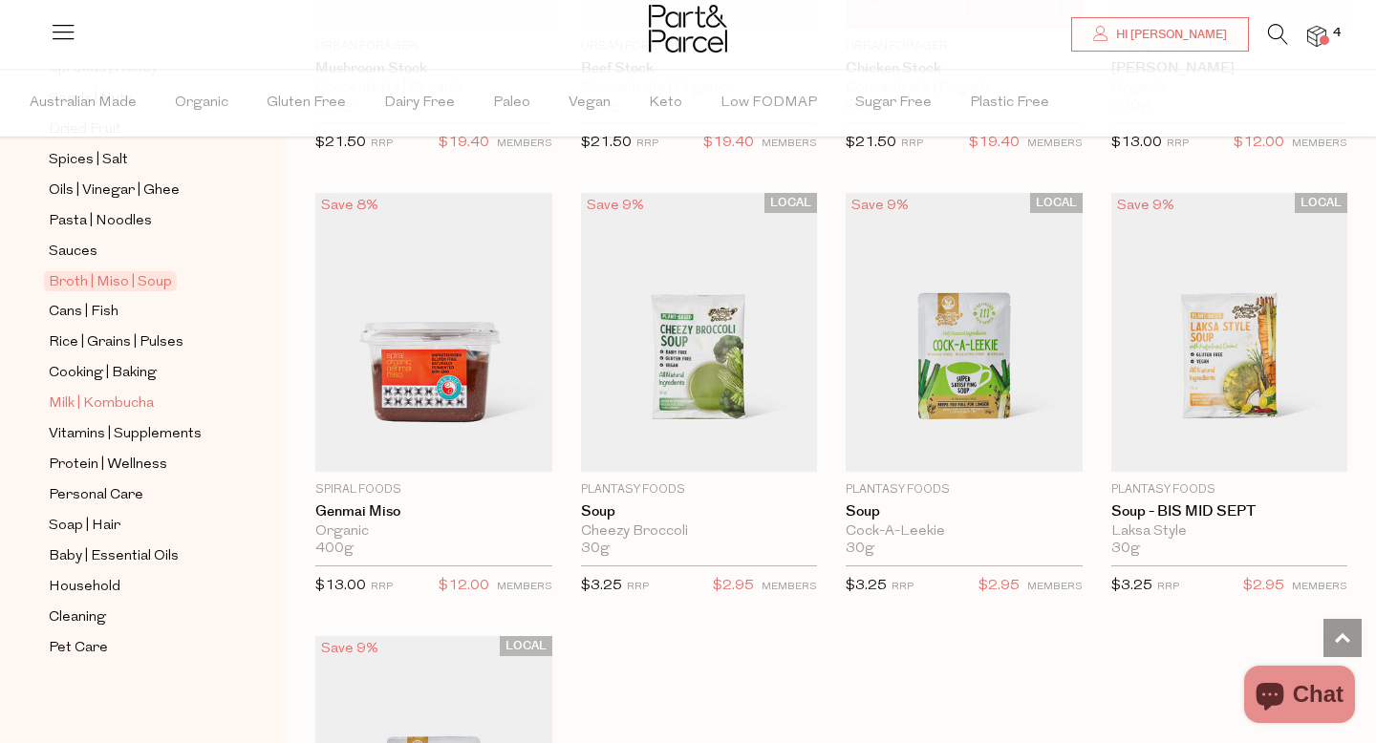
click at [124, 398] on span "Milk | Kombucha" at bounding box center [101, 404] width 105 height 23
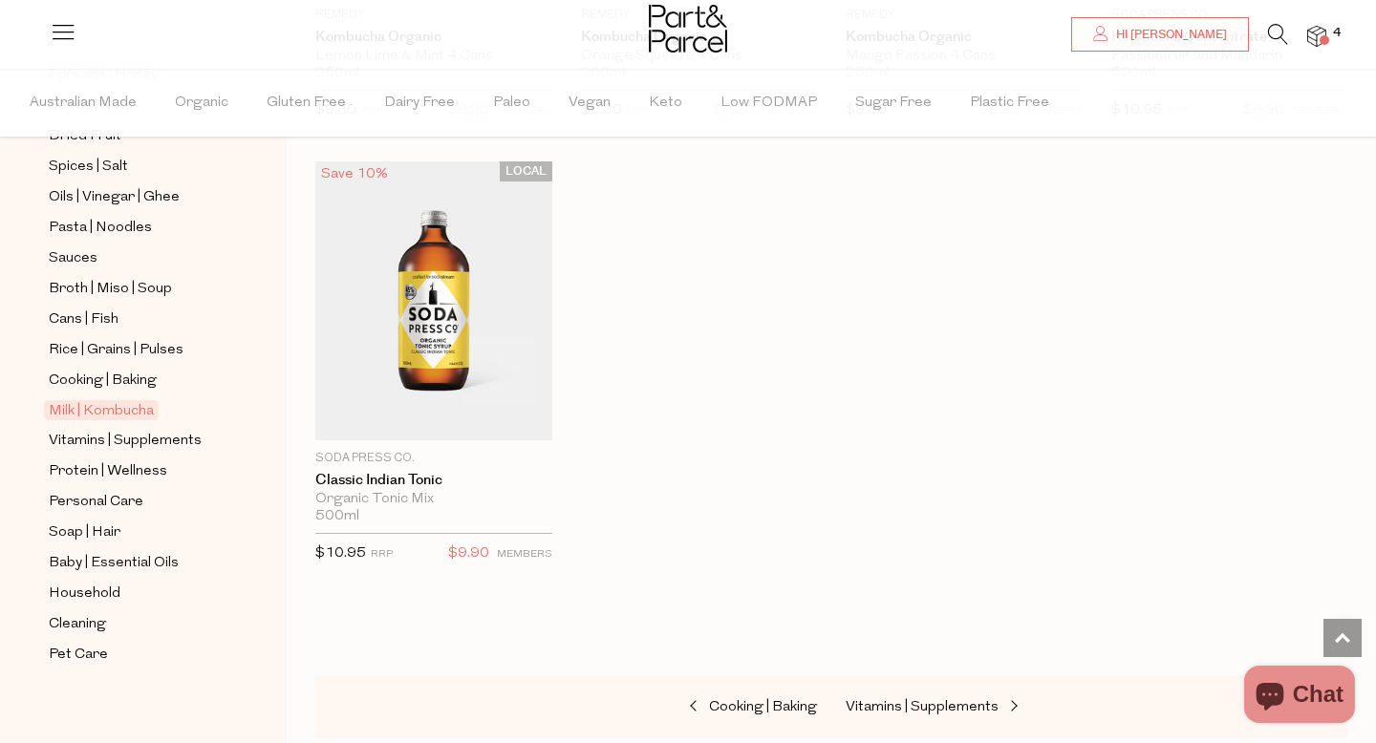
scroll to position [659, 0]
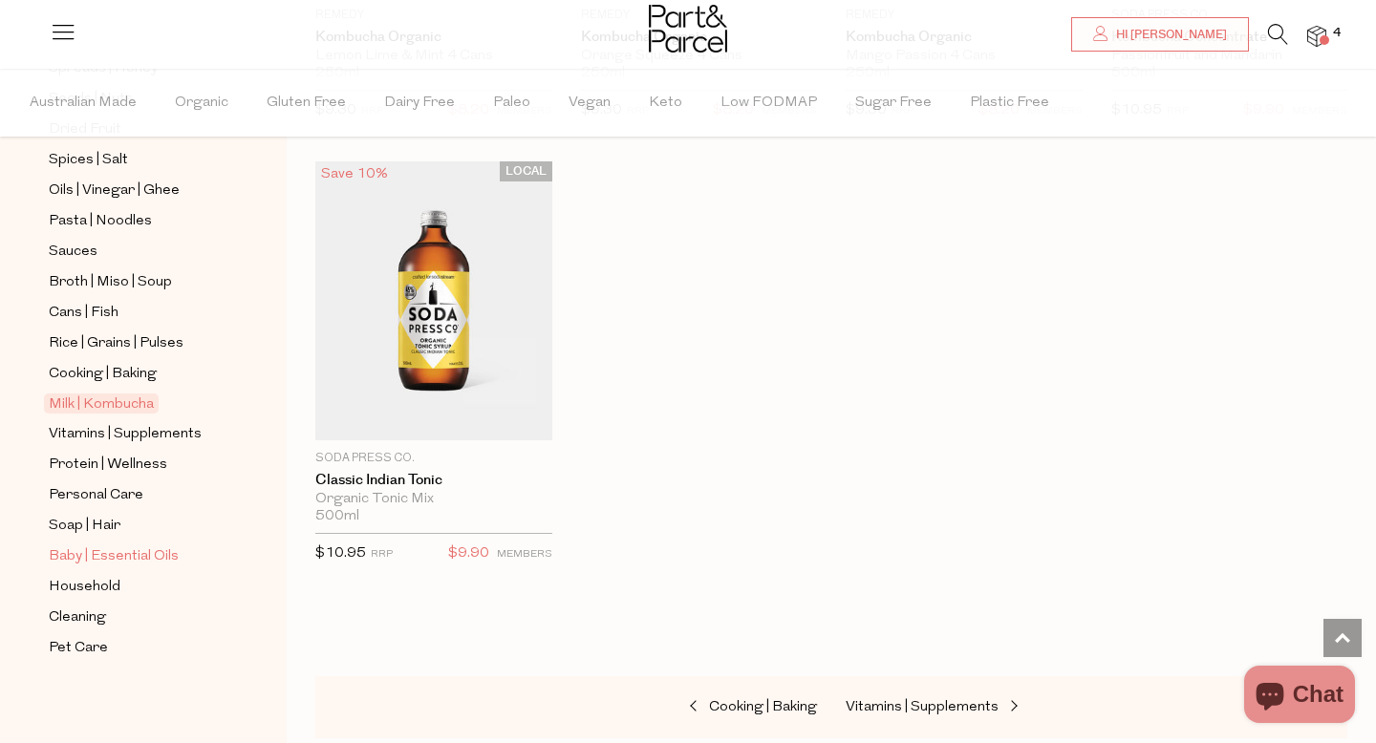
click at [95, 548] on span "Baby | Essential Oils" at bounding box center [114, 557] width 130 height 23
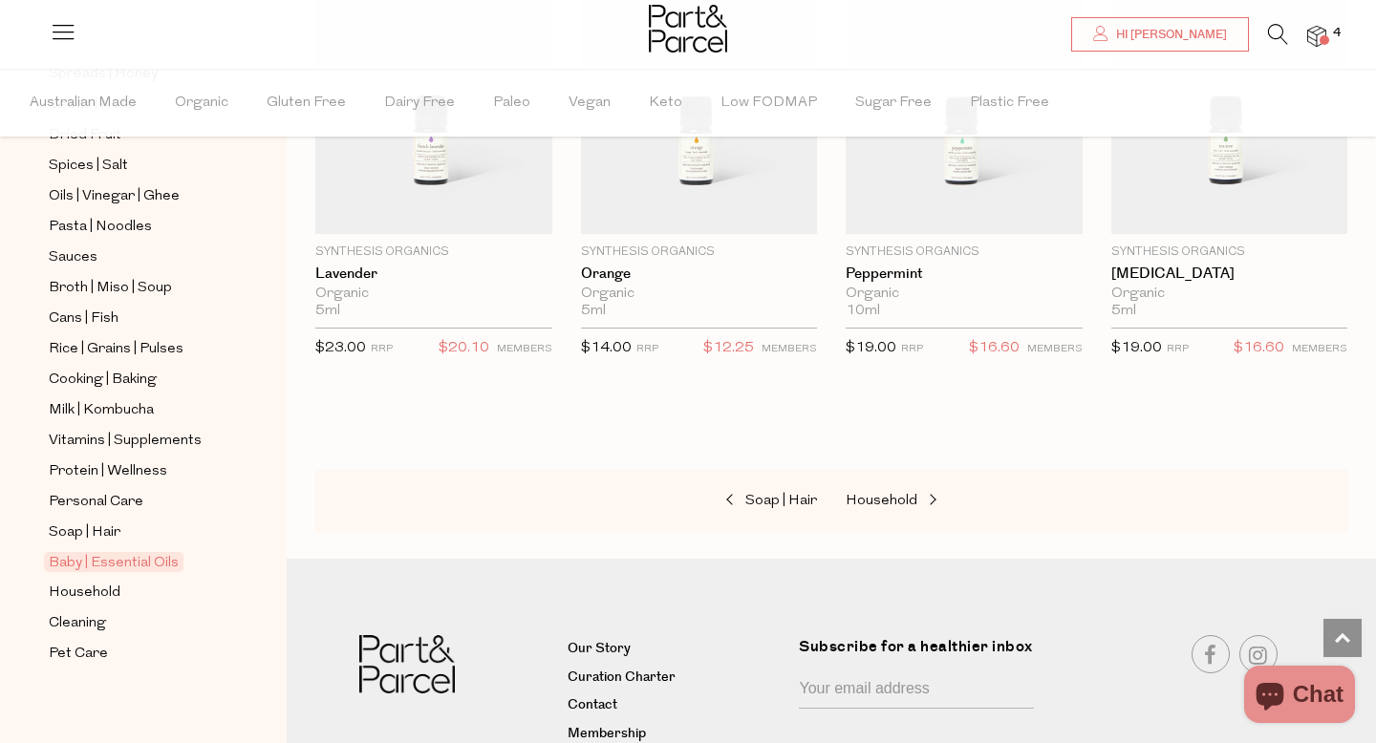
scroll to position [659, 0]
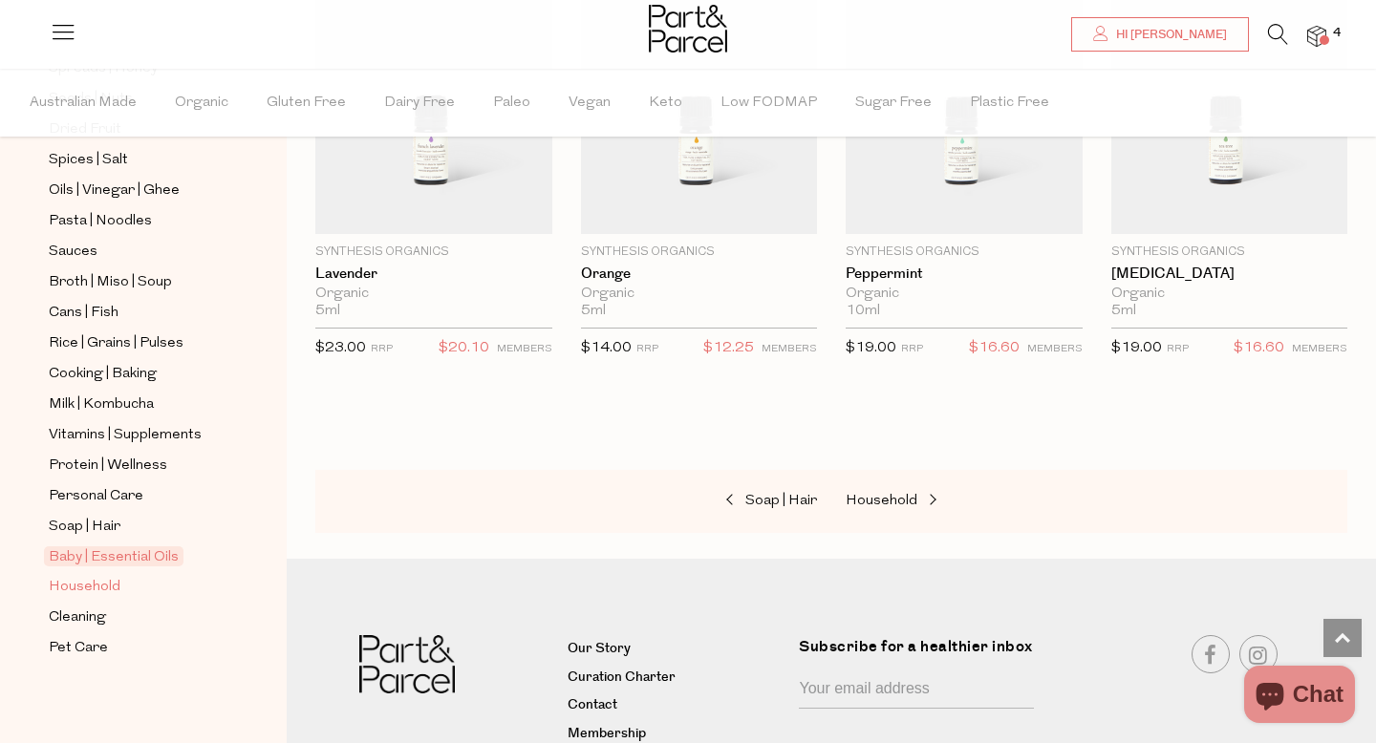
click at [98, 583] on span "Household" at bounding box center [85, 587] width 72 height 23
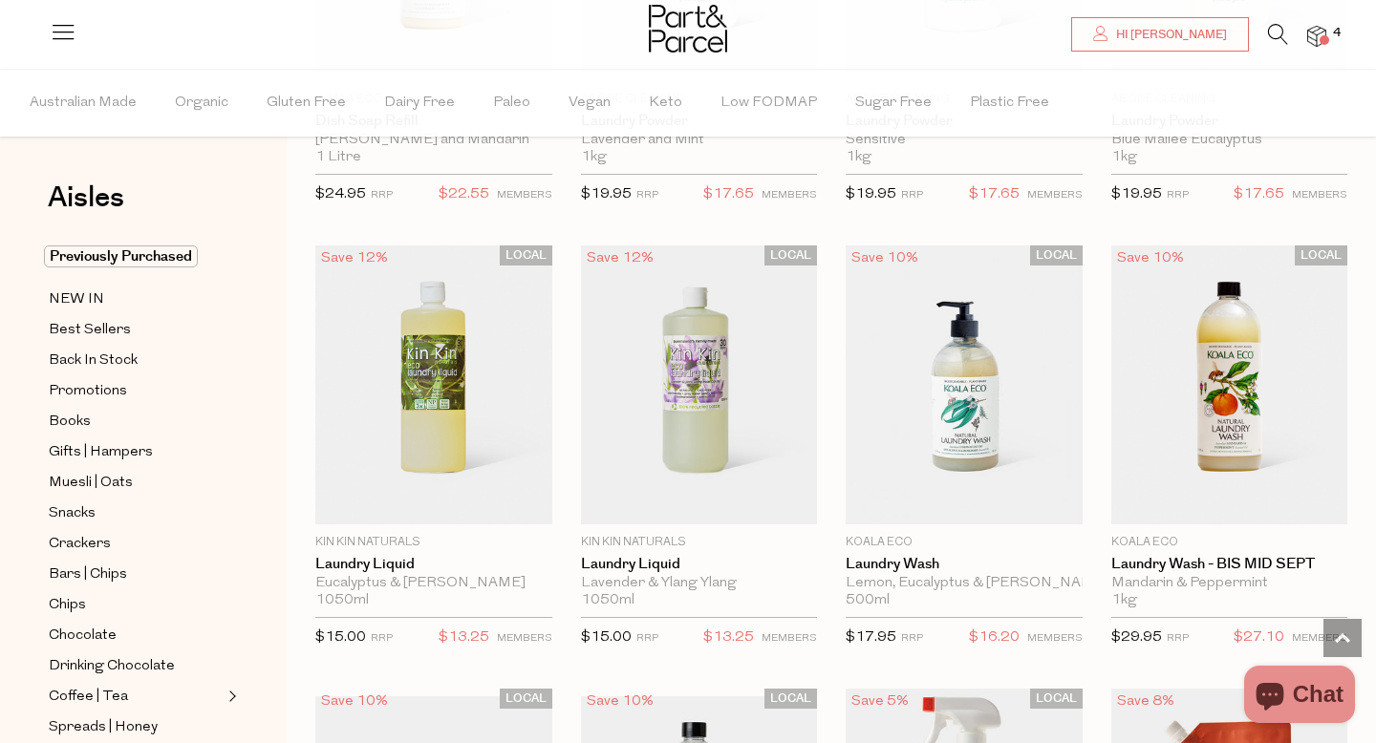
scroll to position [4455, 0]
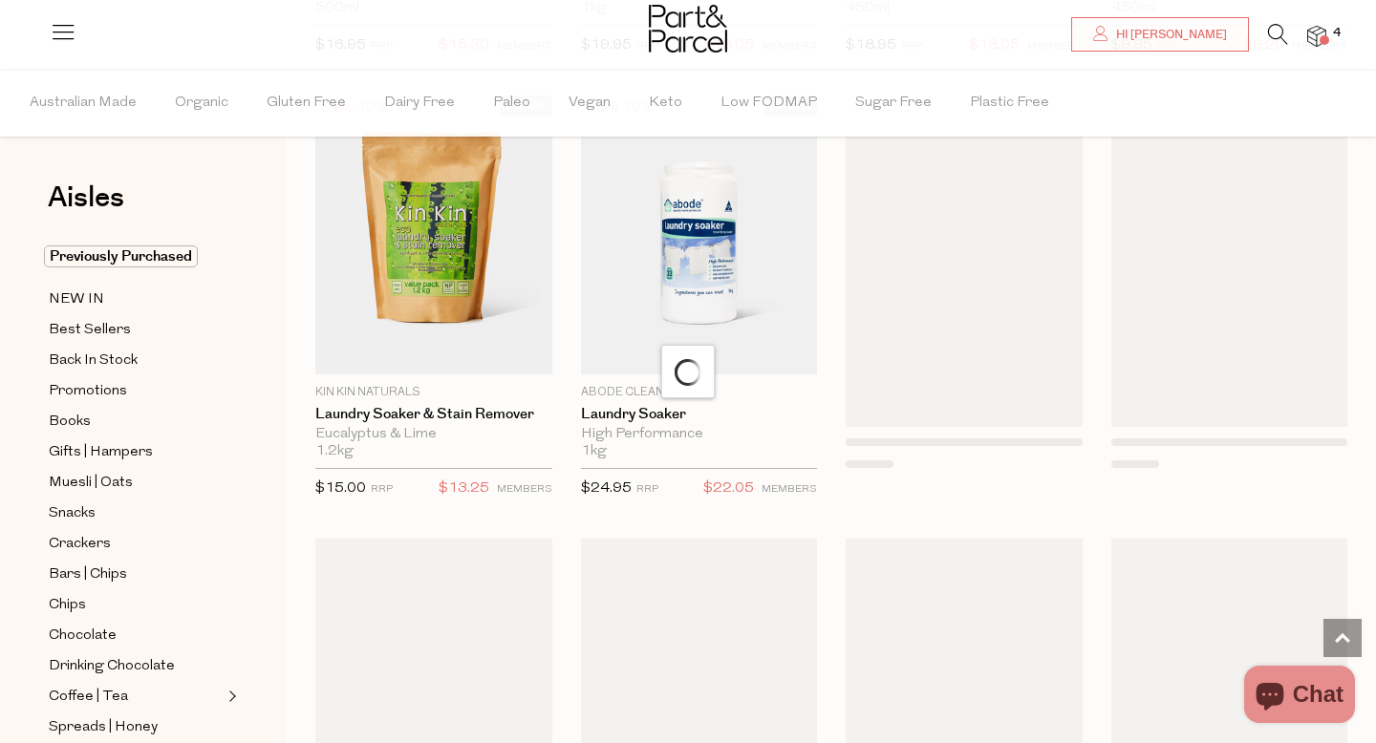
scroll to position [5521, 0]
